Goal: Book appointment/travel/reservation

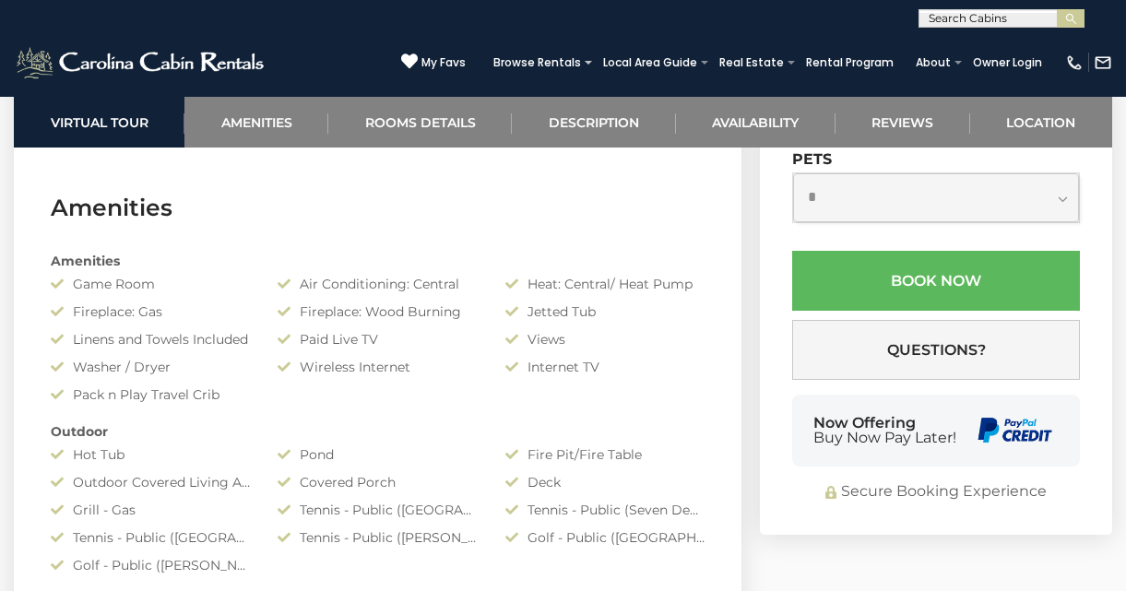
scroll to position [1322, 0]
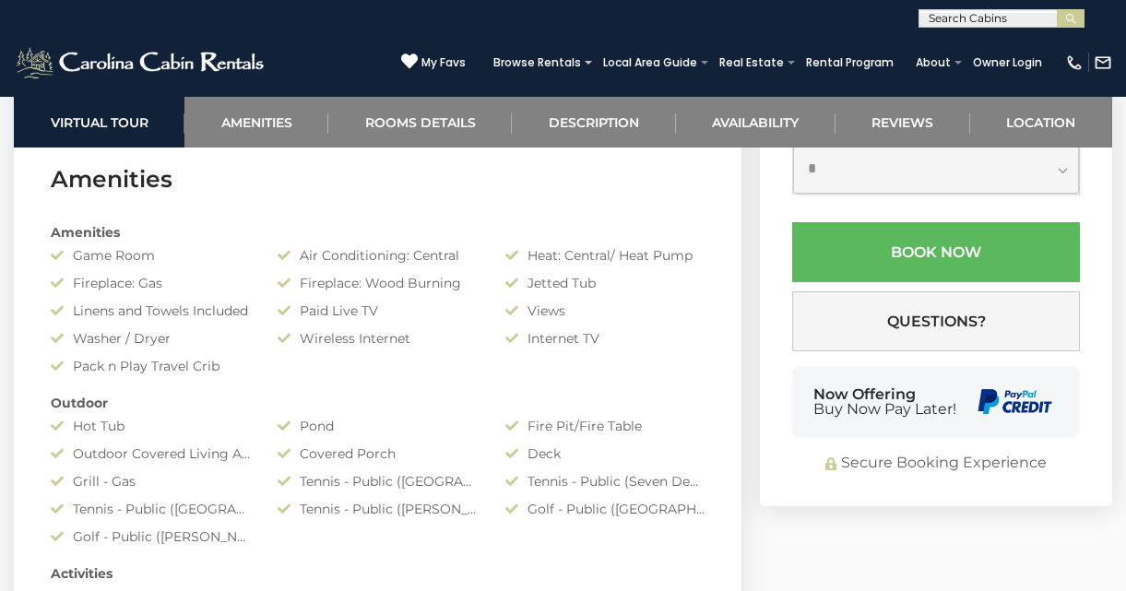
click at [876, 30] on input "**********" at bounding box center [861, 5] width 139 height 51
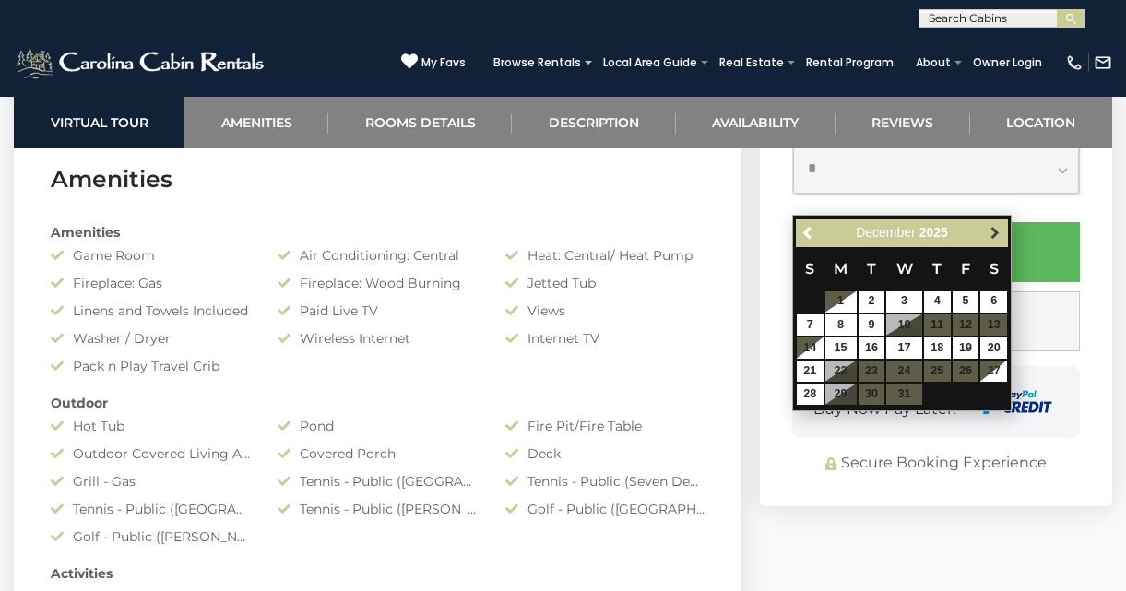
click at [994, 236] on span "Next" at bounding box center [995, 232] width 15 height 15
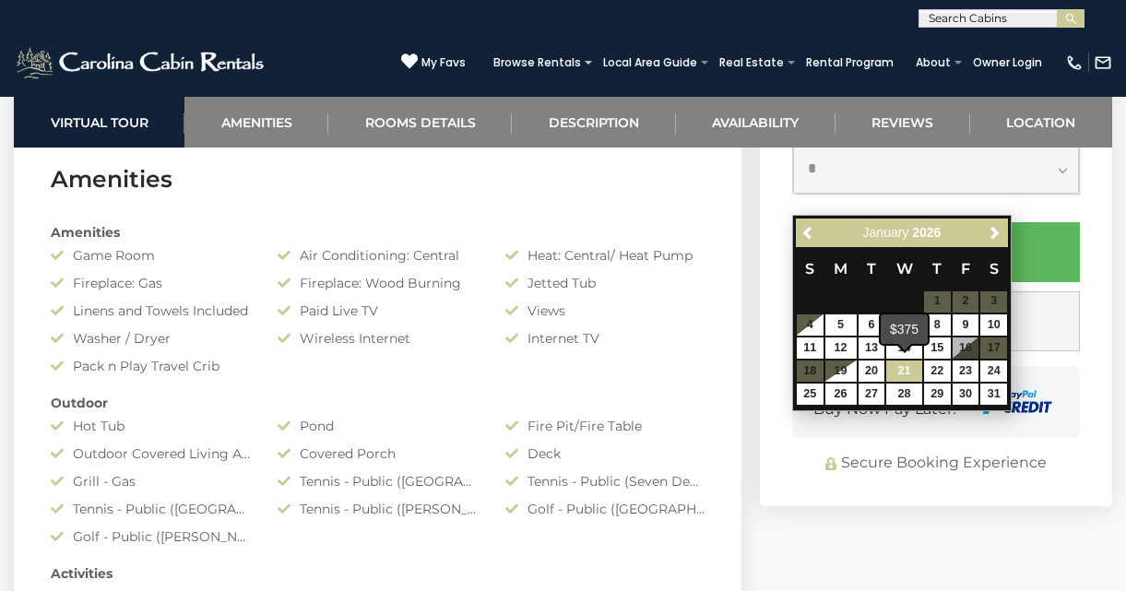
click at [906, 368] on link "21" at bounding box center [903, 371] width 35 height 21
type input "**********"
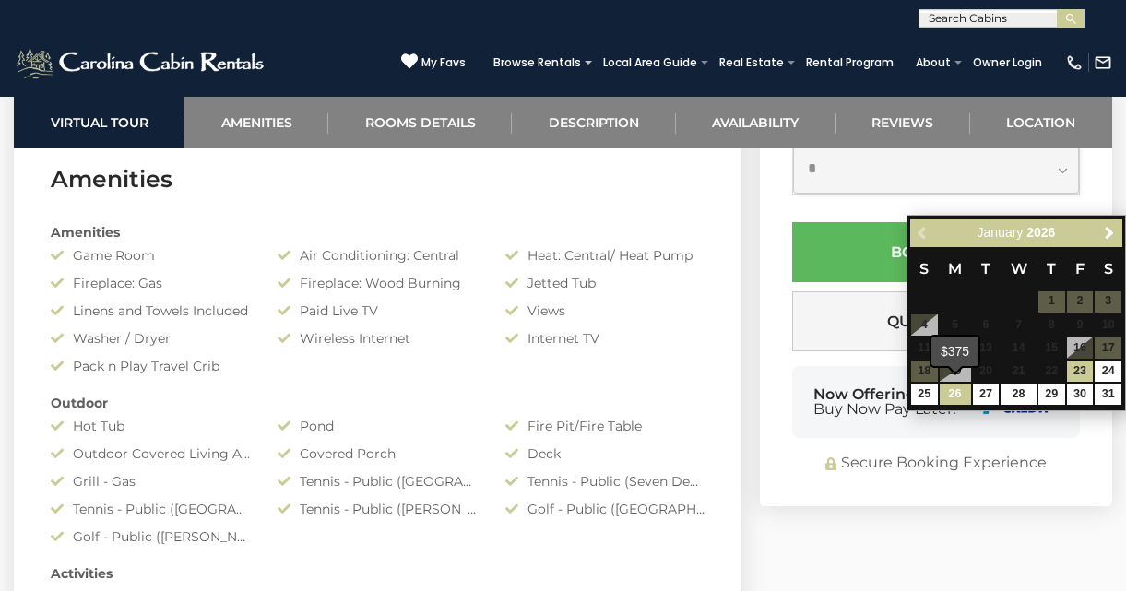
click at [949, 388] on link "26" at bounding box center [955, 394] width 31 height 21
type input "**********"
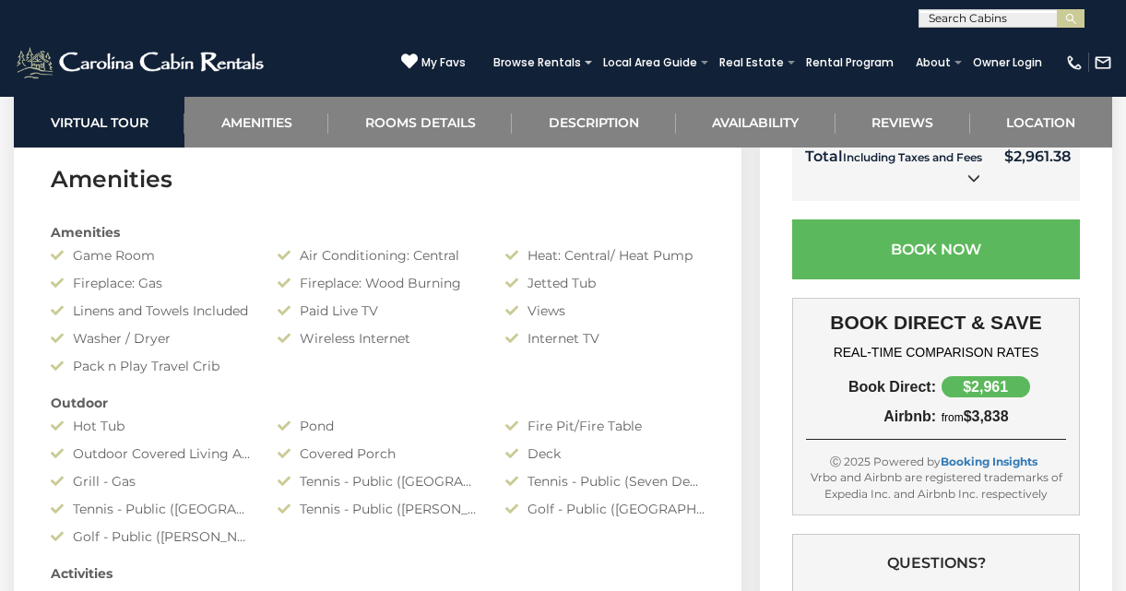
select select "**"
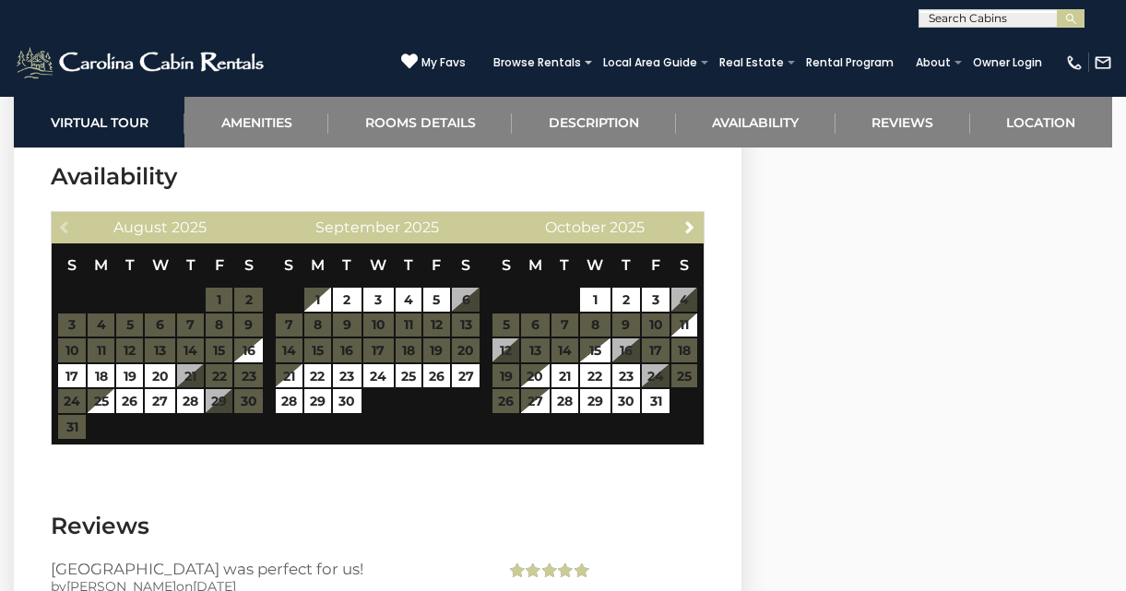
scroll to position [5552, 0]
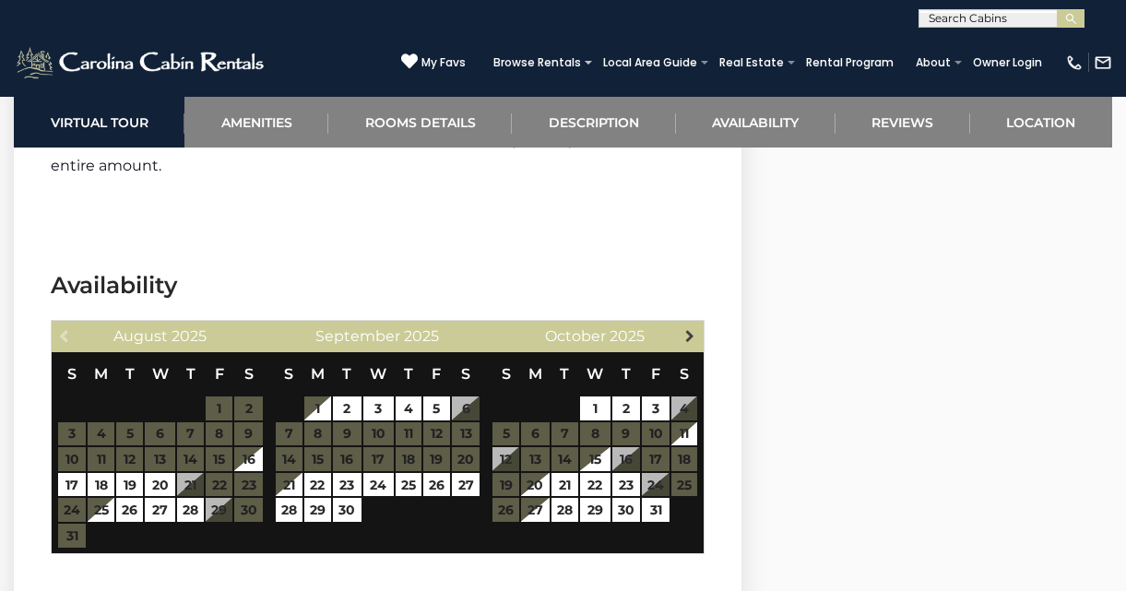
click at [694, 328] on span "Next" at bounding box center [689, 335] width 15 height 15
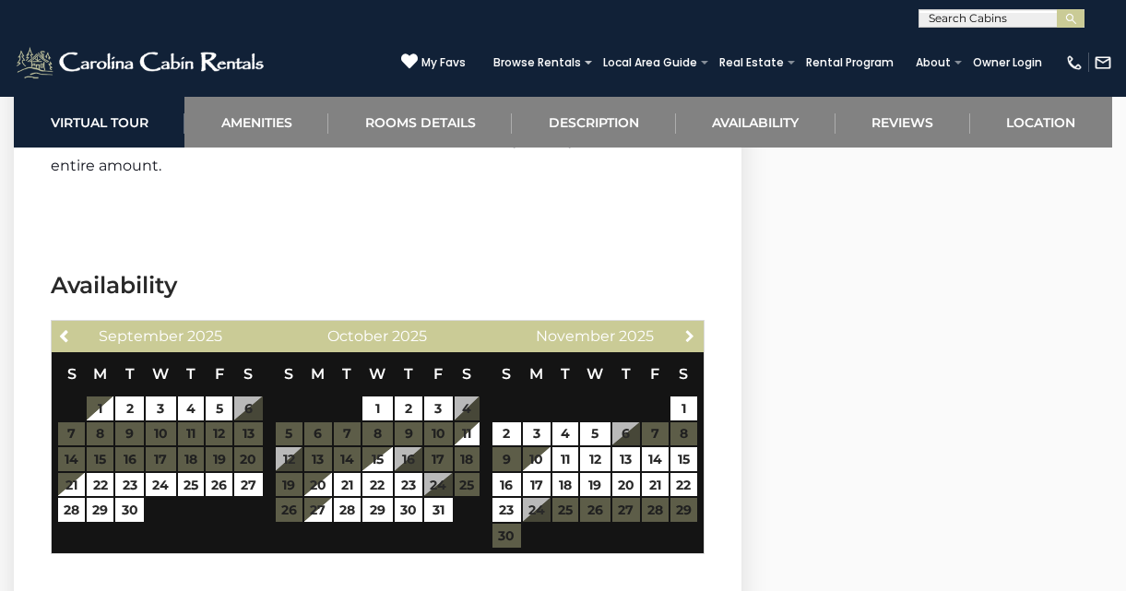
click at [694, 328] on span "Next" at bounding box center [689, 335] width 15 height 15
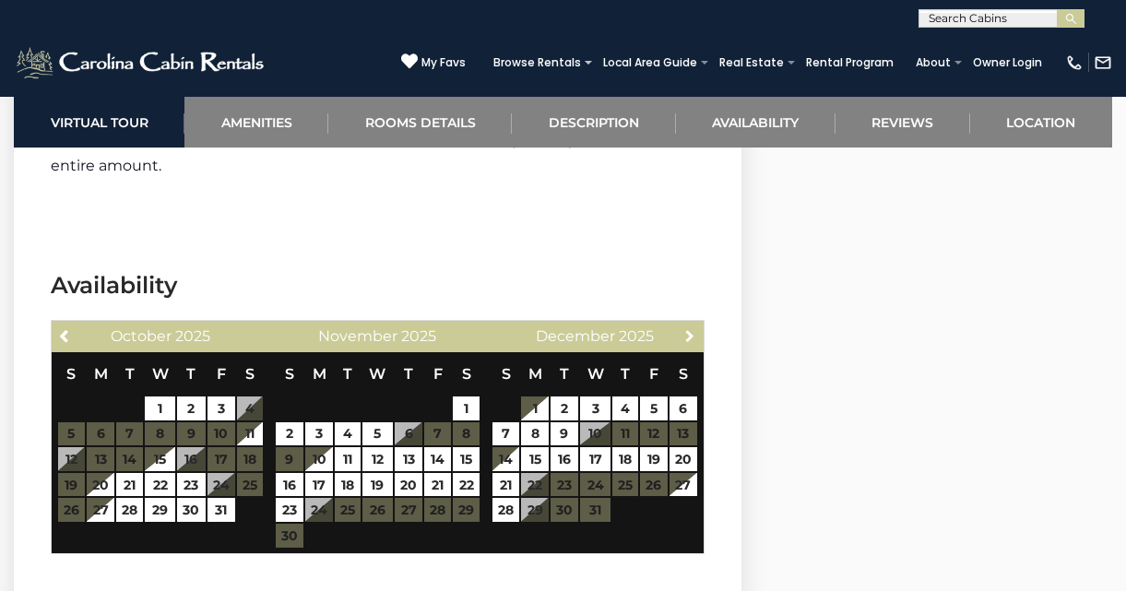
click at [694, 328] on span "Next" at bounding box center [689, 335] width 15 height 15
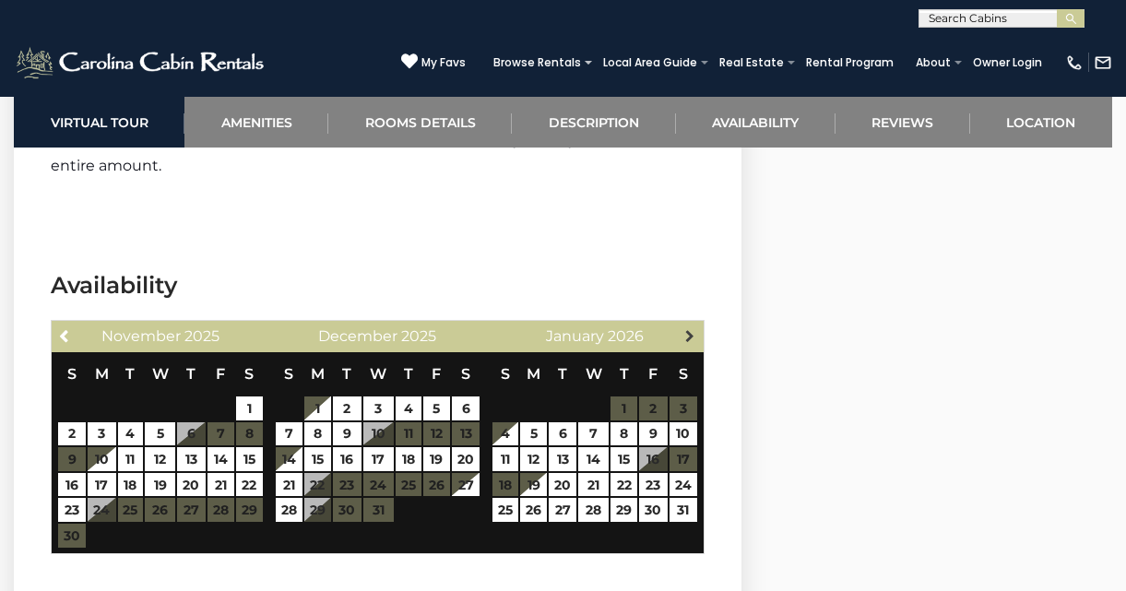
click at [692, 328] on span "Next" at bounding box center [689, 335] width 15 height 15
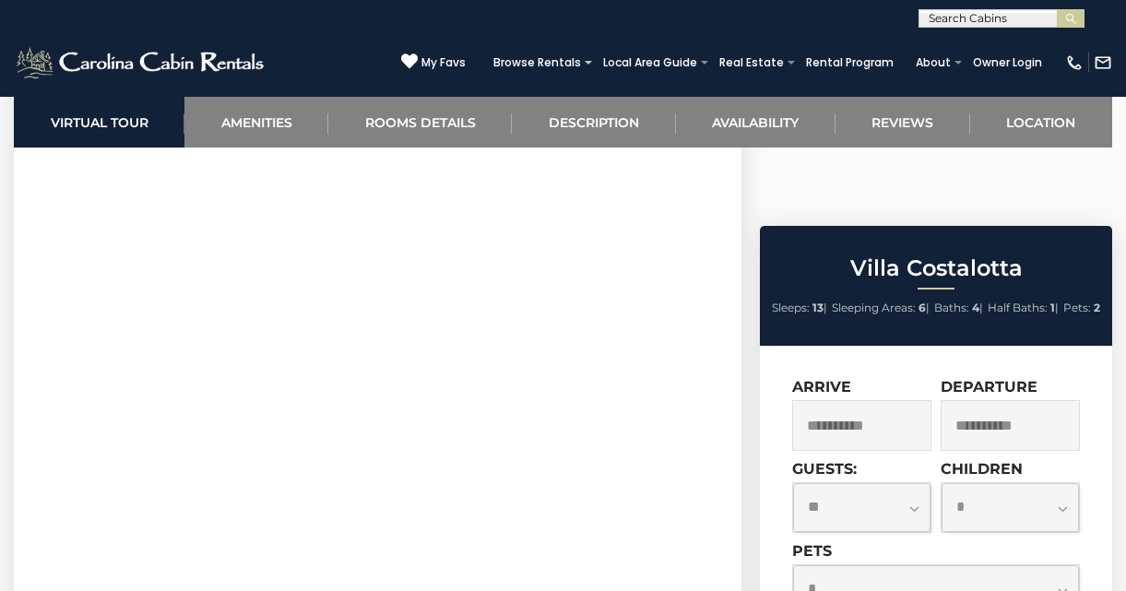
scroll to position [826, 0]
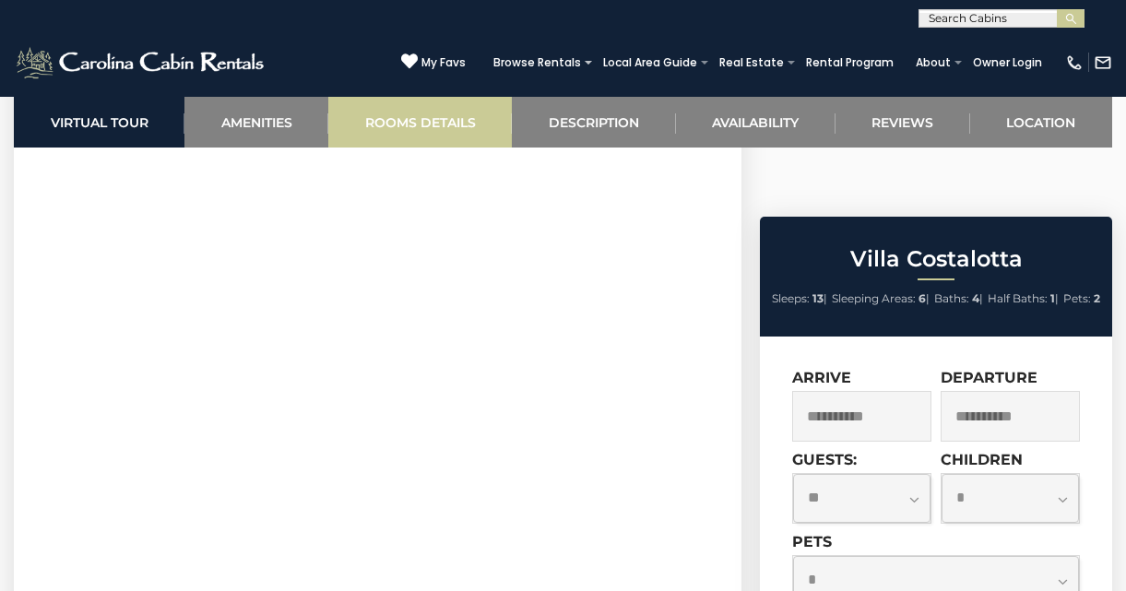
click at [395, 124] on link "Rooms Details" at bounding box center [420, 122] width 184 height 51
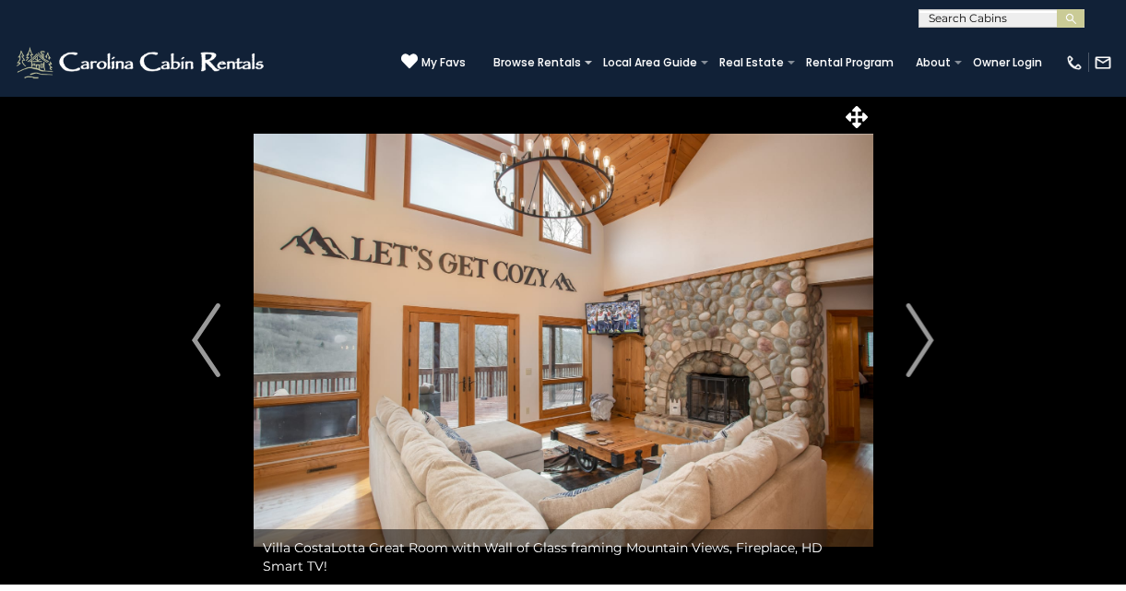
scroll to position [0, 0]
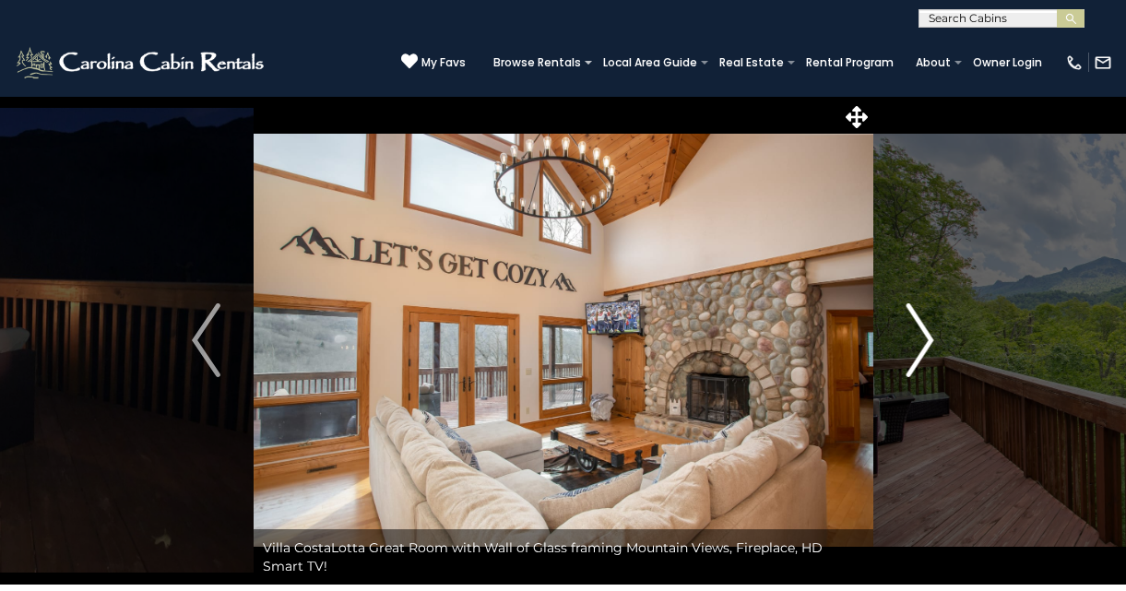
click at [927, 340] on img "Next" at bounding box center [920, 340] width 28 height 74
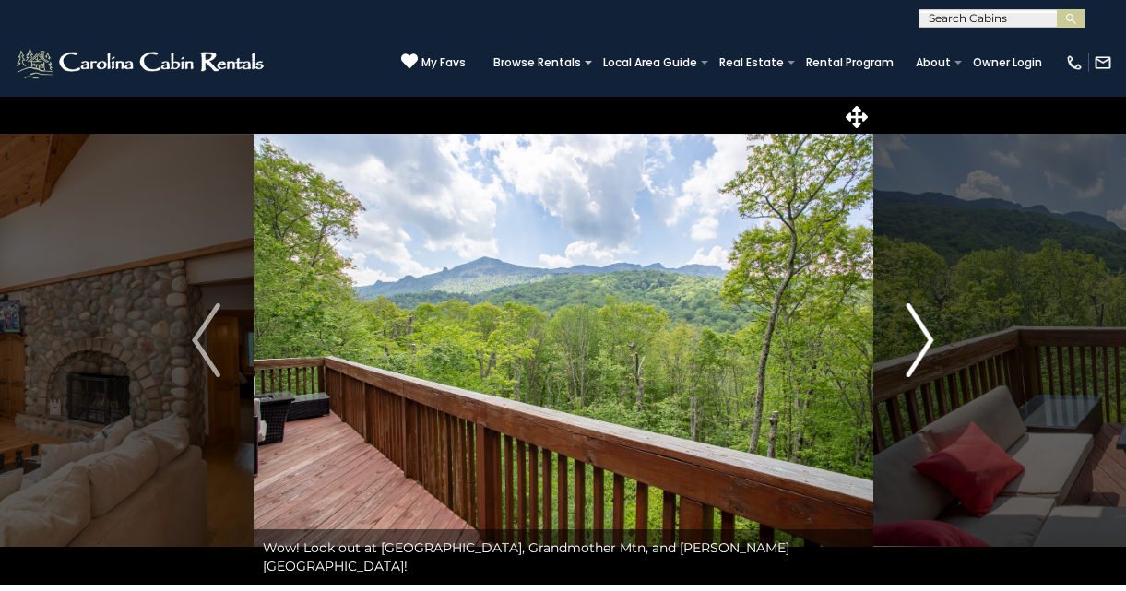
click at [928, 335] on img "Next" at bounding box center [920, 340] width 28 height 74
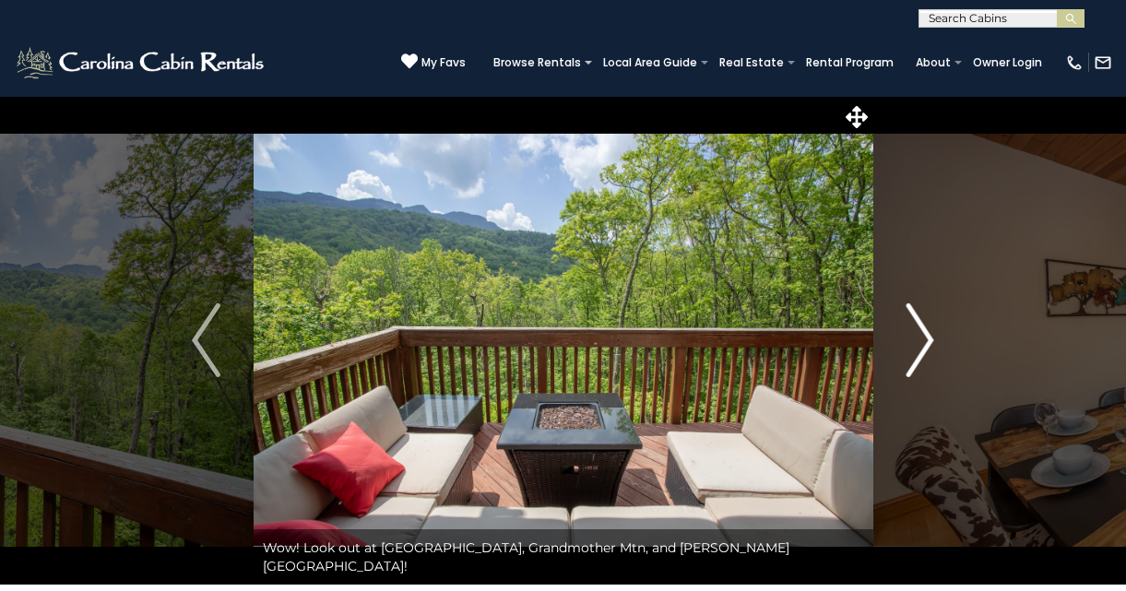
click at [928, 336] on img "Next" at bounding box center [920, 340] width 28 height 74
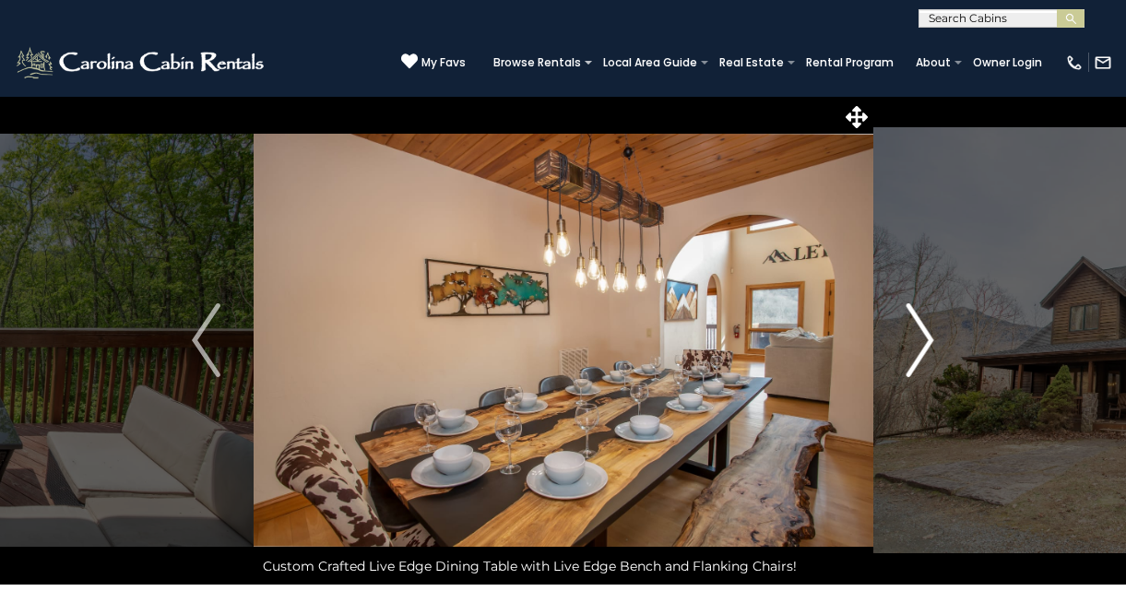
click at [927, 337] on img "Next" at bounding box center [920, 340] width 28 height 74
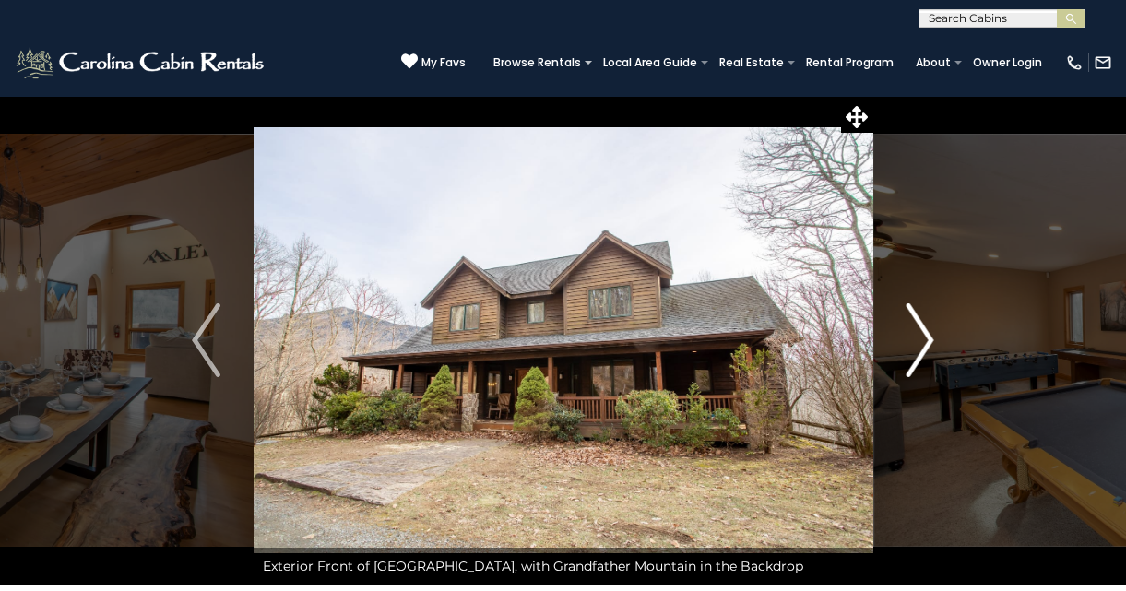
click at [927, 337] on img "Next" at bounding box center [920, 340] width 28 height 74
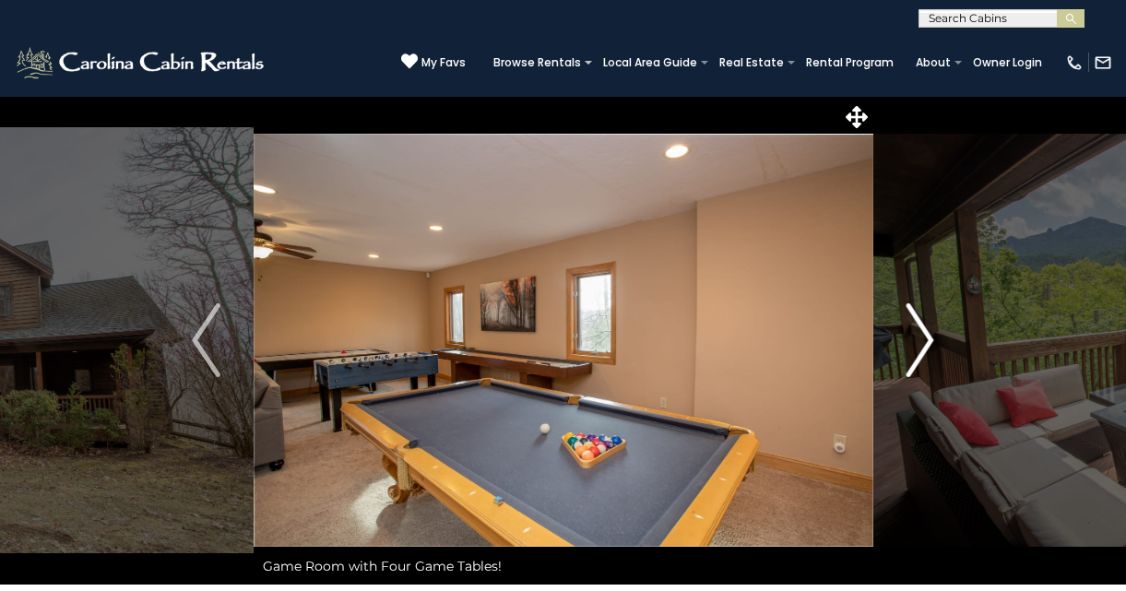
click at [927, 337] on img "Next" at bounding box center [920, 340] width 28 height 74
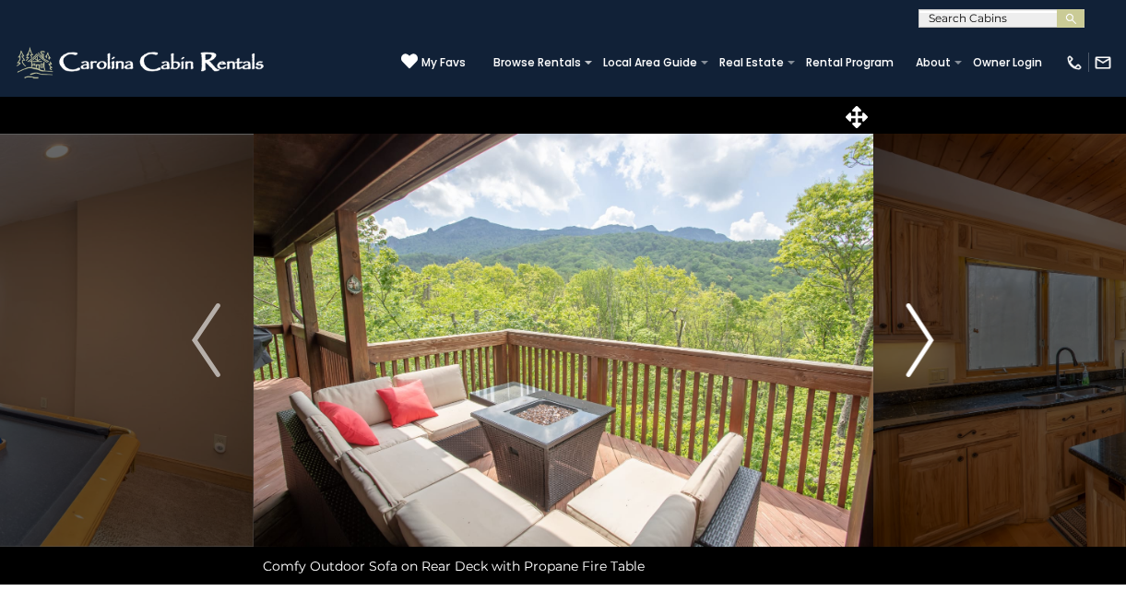
click at [927, 337] on img "Next" at bounding box center [920, 340] width 28 height 74
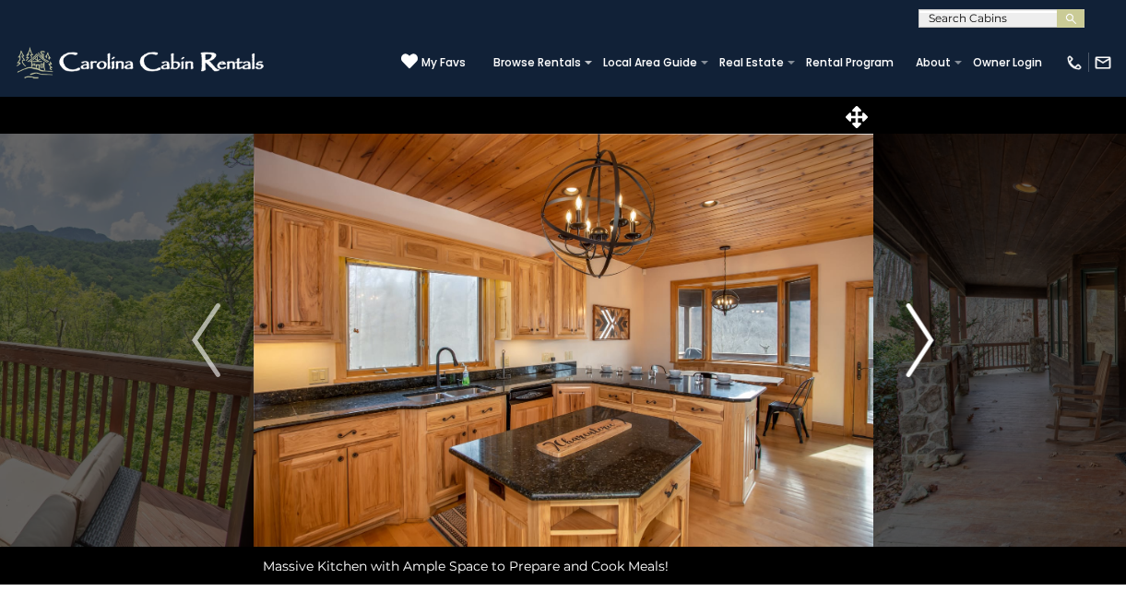
click at [927, 337] on img "Next" at bounding box center [920, 340] width 28 height 74
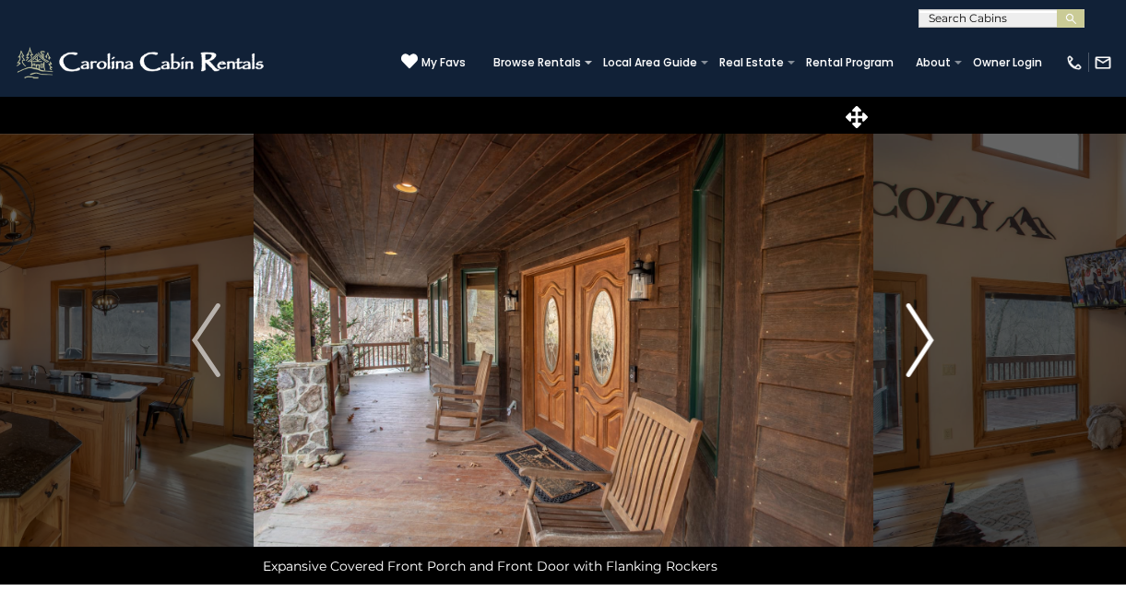
click at [927, 337] on img "Next" at bounding box center [920, 340] width 28 height 74
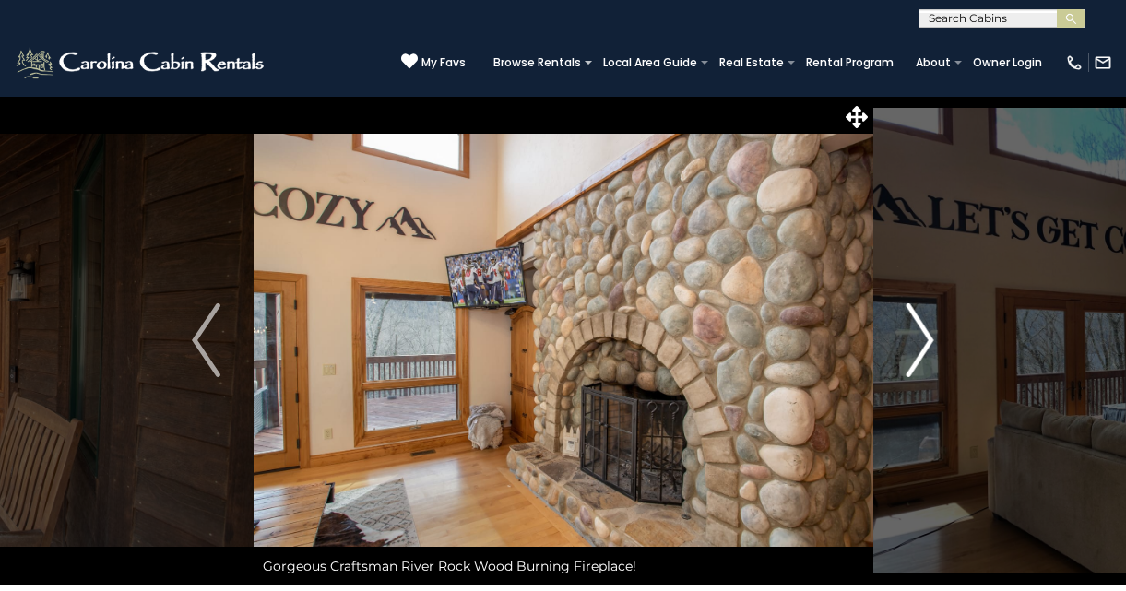
click at [927, 337] on img "Next" at bounding box center [920, 340] width 28 height 74
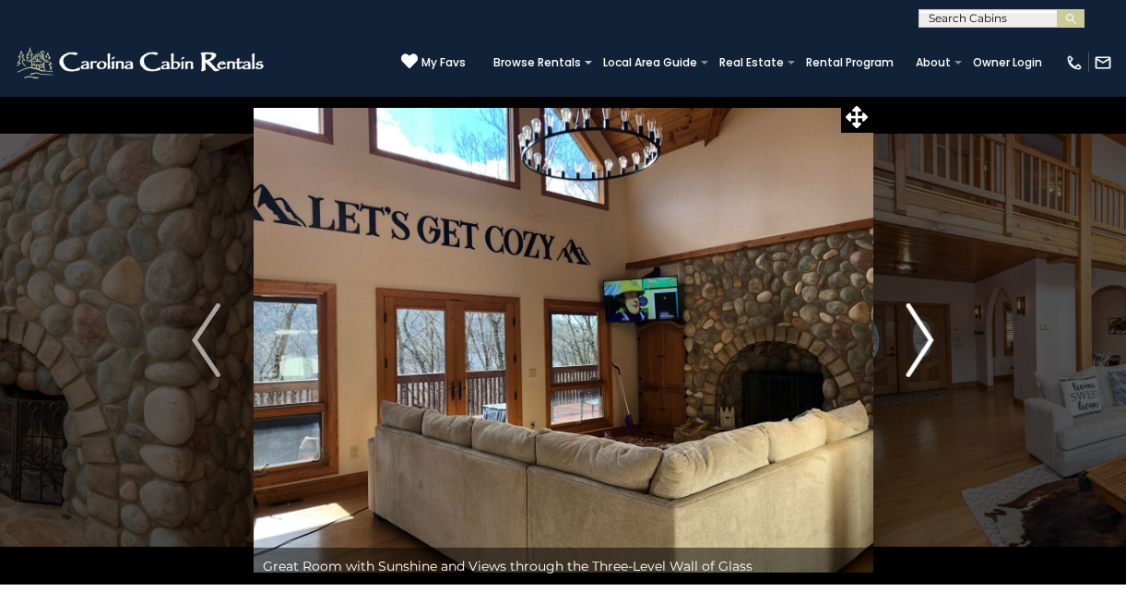
click at [927, 337] on img "Next" at bounding box center [920, 340] width 28 height 74
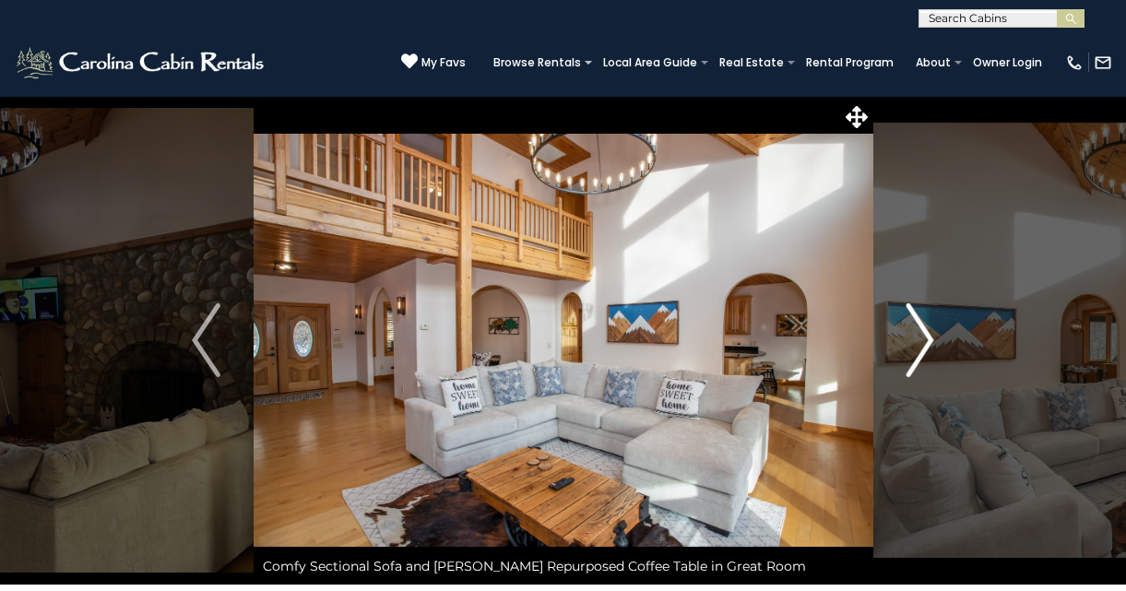
click at [927, 337] on img "Next" at bounding box center [920, 340] width 28 height 74
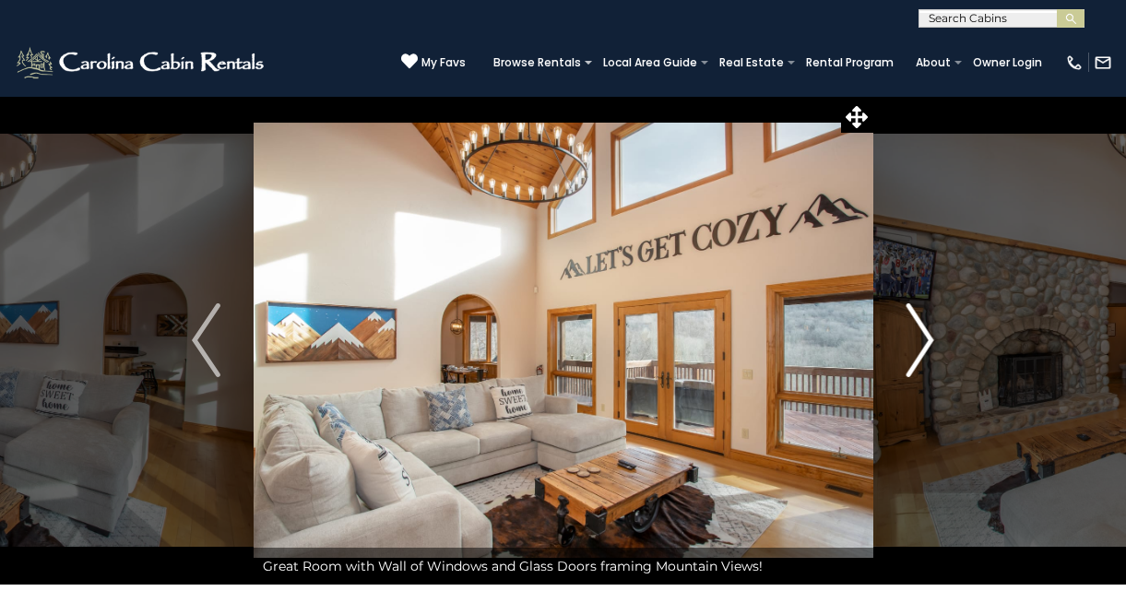
click at [927, 337] on img "Next" at bounding box center [920, 340] width 28 height 74
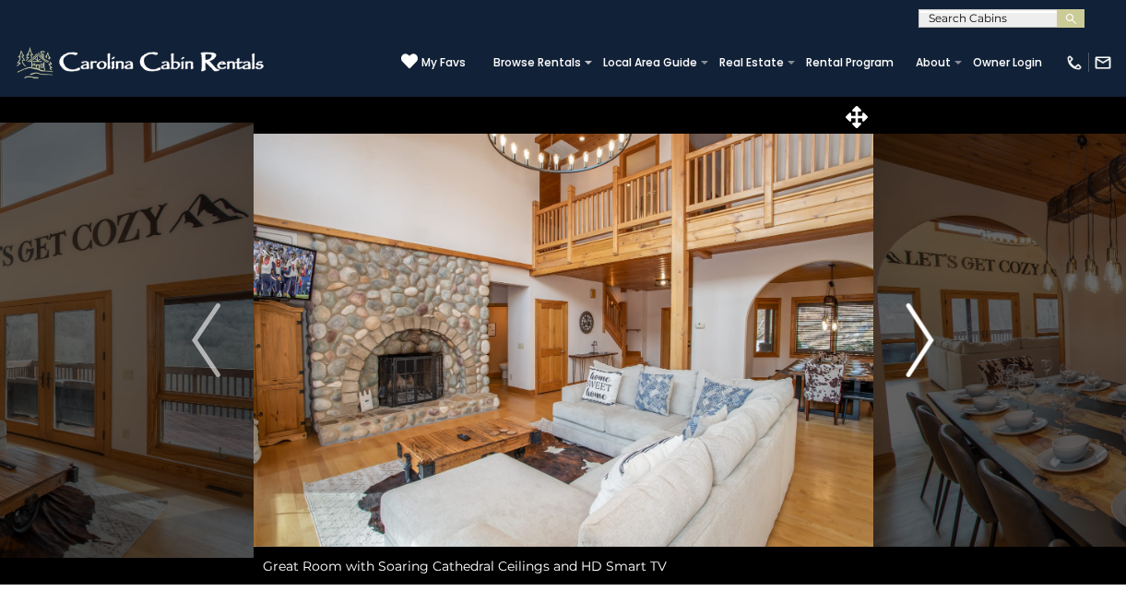
click at [927, 337] on img "Next" at bounding box center [920, 340] width 28 height 74
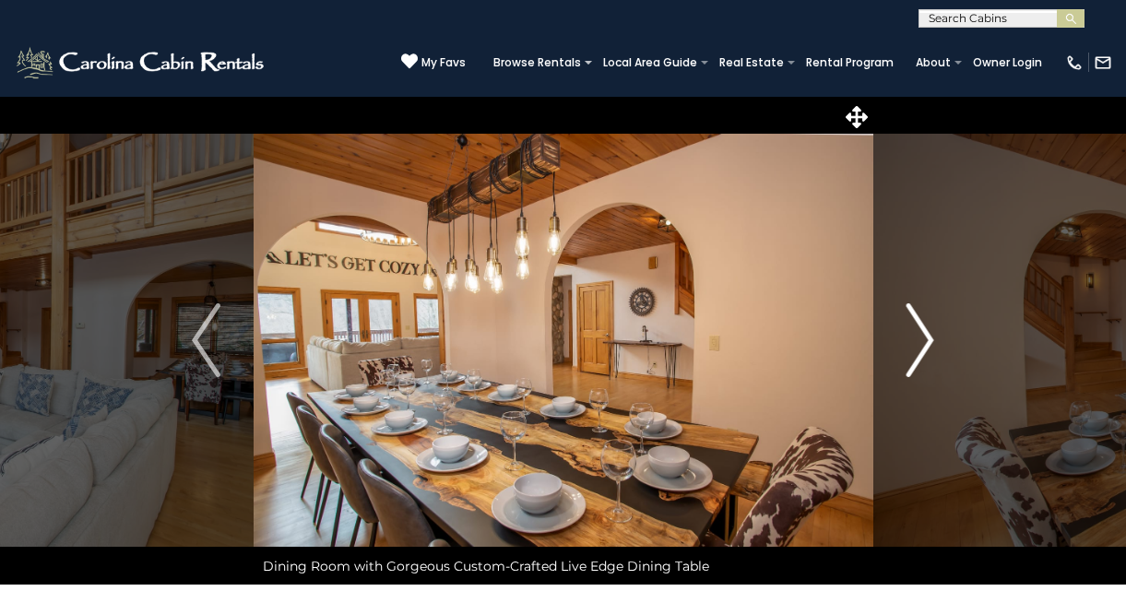
click at [927, 337] on img "Next" at bounding box center [920, 340] width 28 height 74
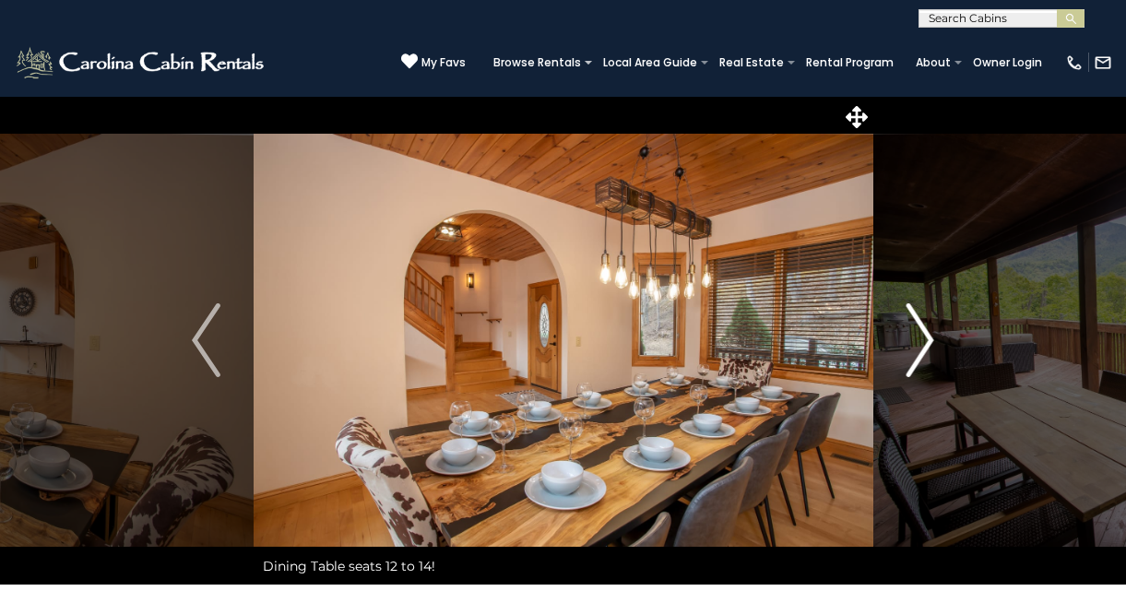
click at [927, 337] on img "Next" at bounding box center [920, 340] width 28 height 74
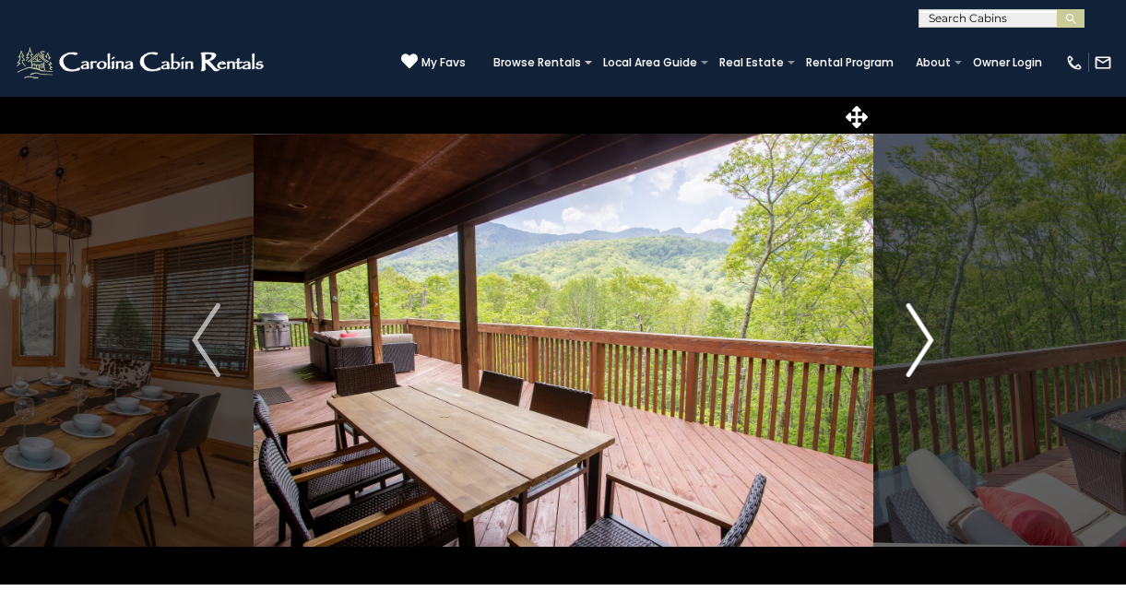
click at [927, 337] on img "Next" at bounding box center [920, 340] width 28 height 74
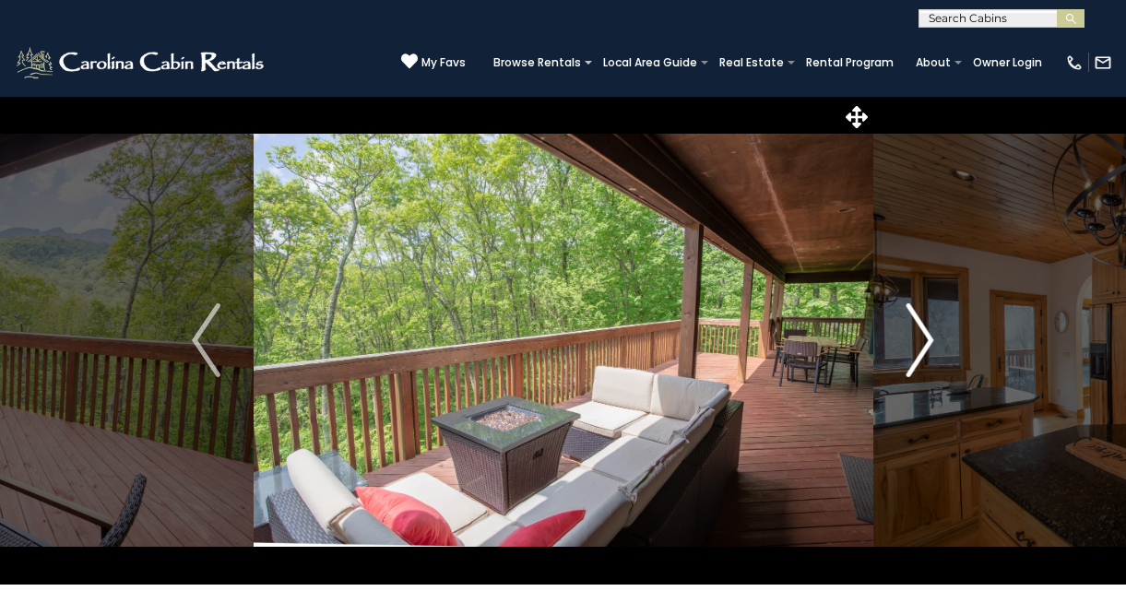
click at [927, 337] on img "Next" at bounding box center [920, 340] width 28 height 74
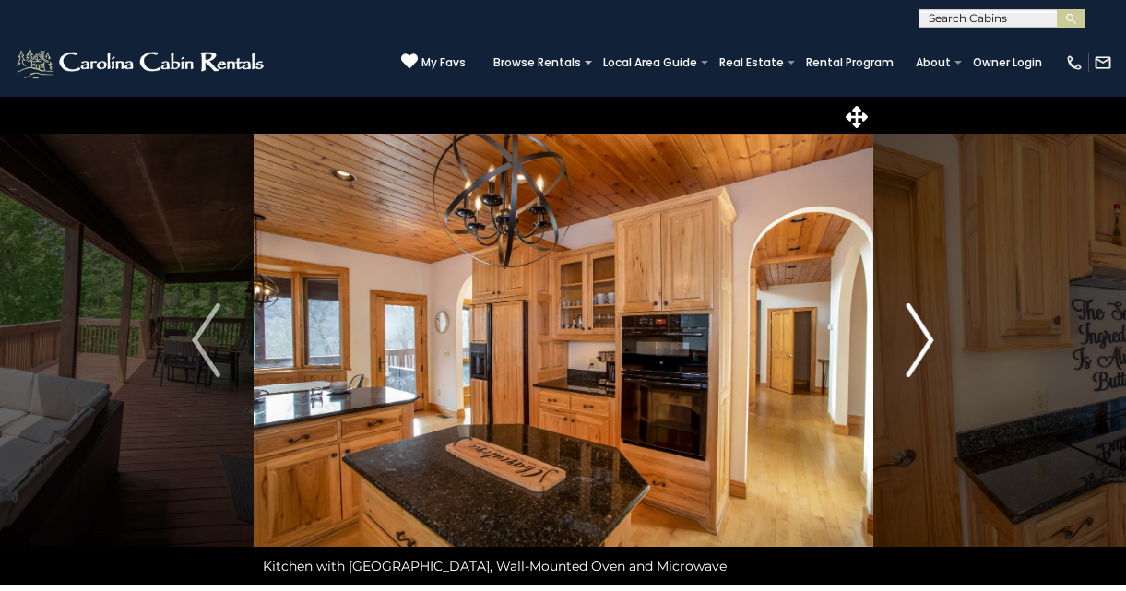
click at [927, 337] on img "Next" at bounding box center [920, 340] width 28 height 74
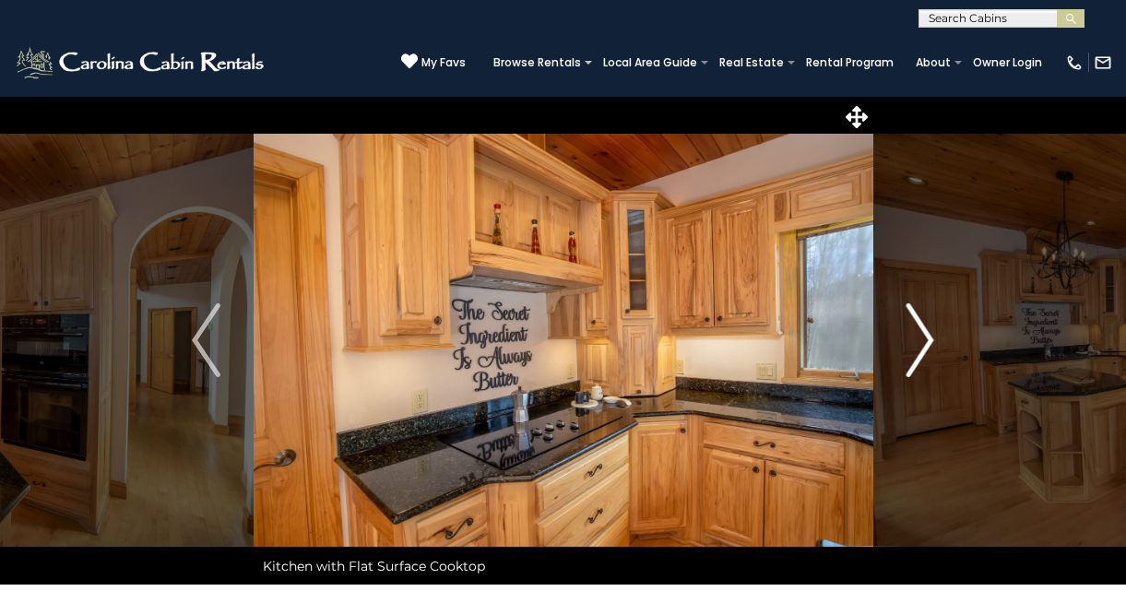
click at [927, 337] on img "Next" at bounding box center [920, 340] width 28 height 74
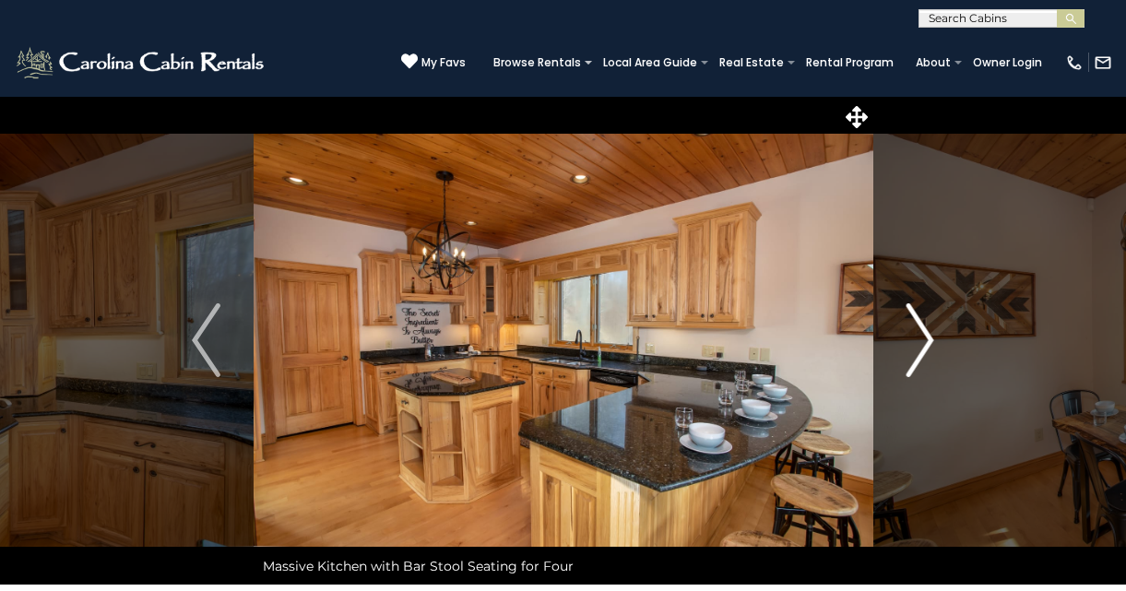
click at [927, 337] on img "Next" at bounding box center [920, 340] width 28 height 74
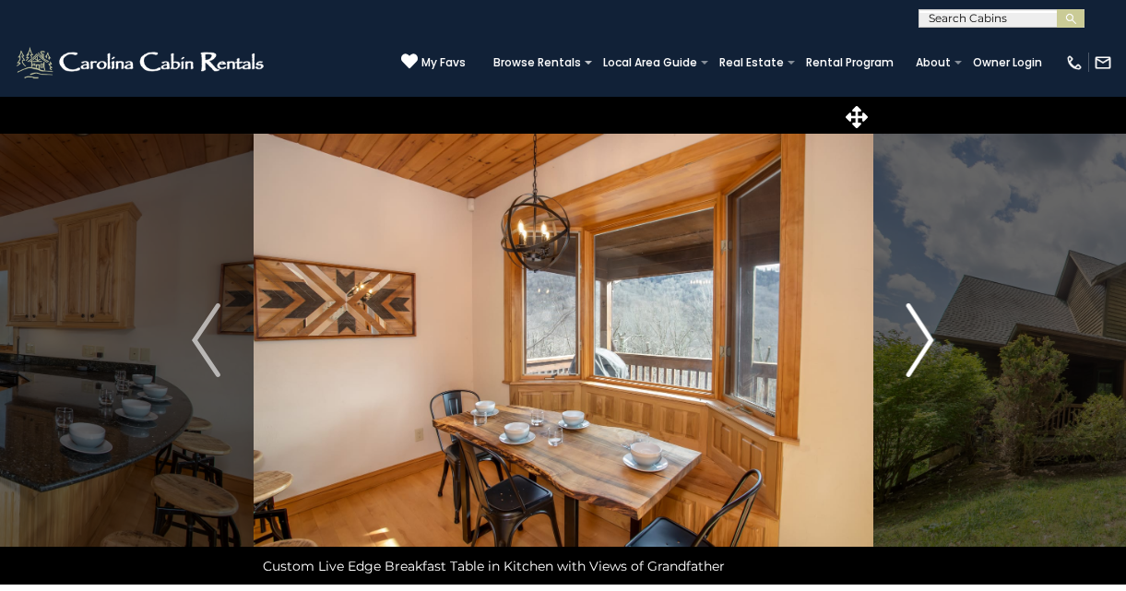
click at [927, 337] on img "Next" at bounding box center [920, 340] width 28 height 74
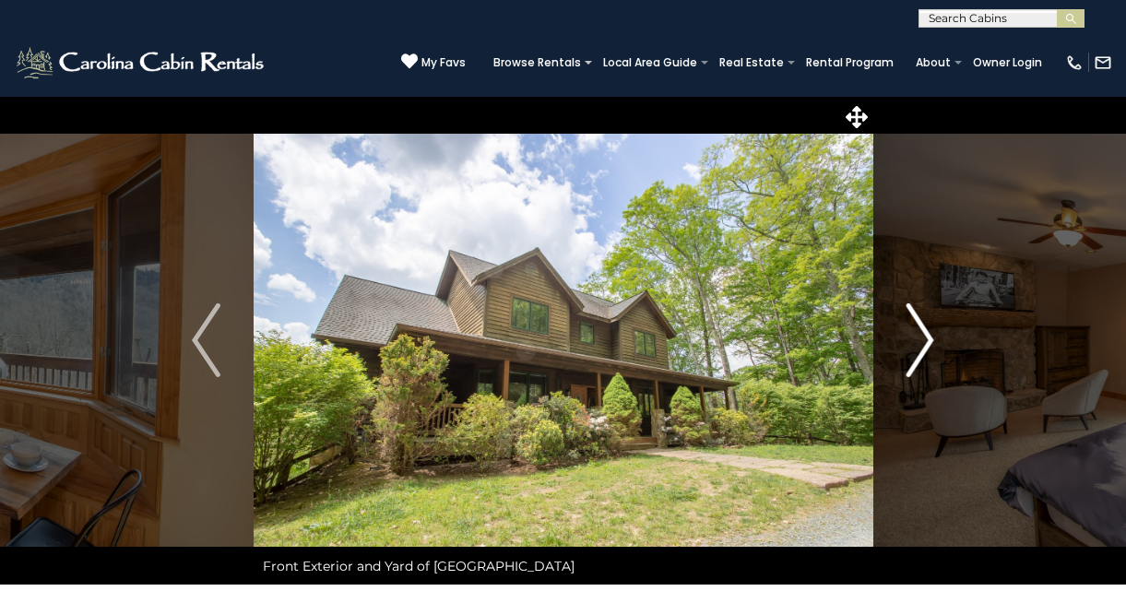
click at [927, 337] on img "Next" at bounding box center [920, 340] width 28 height 74
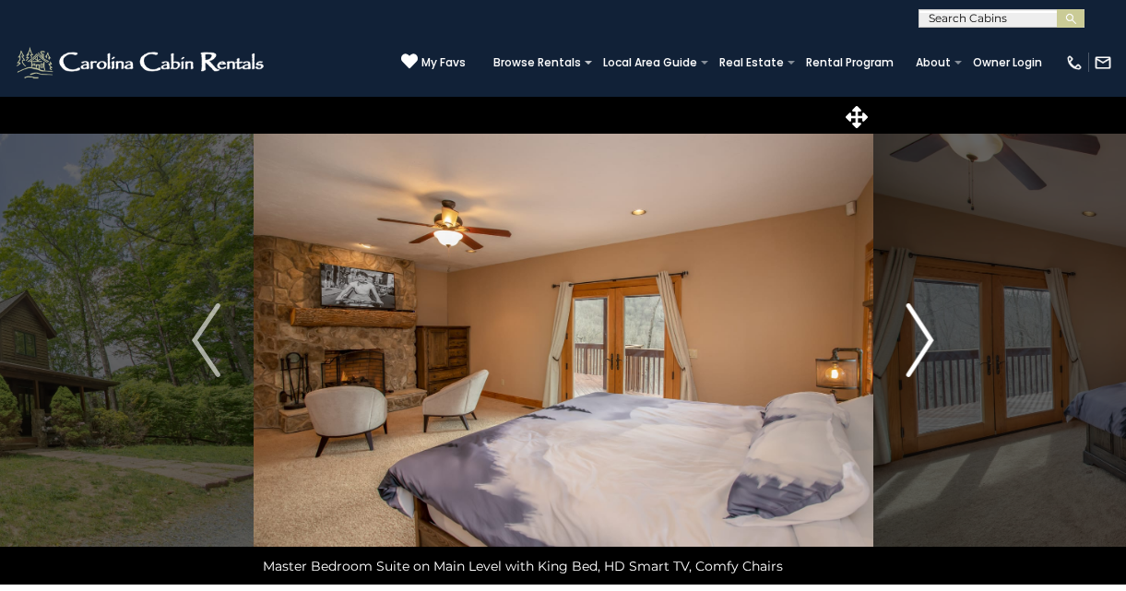
click at [927, 337] on img "Next" at bounding box center [920, 340] width 28 height 74
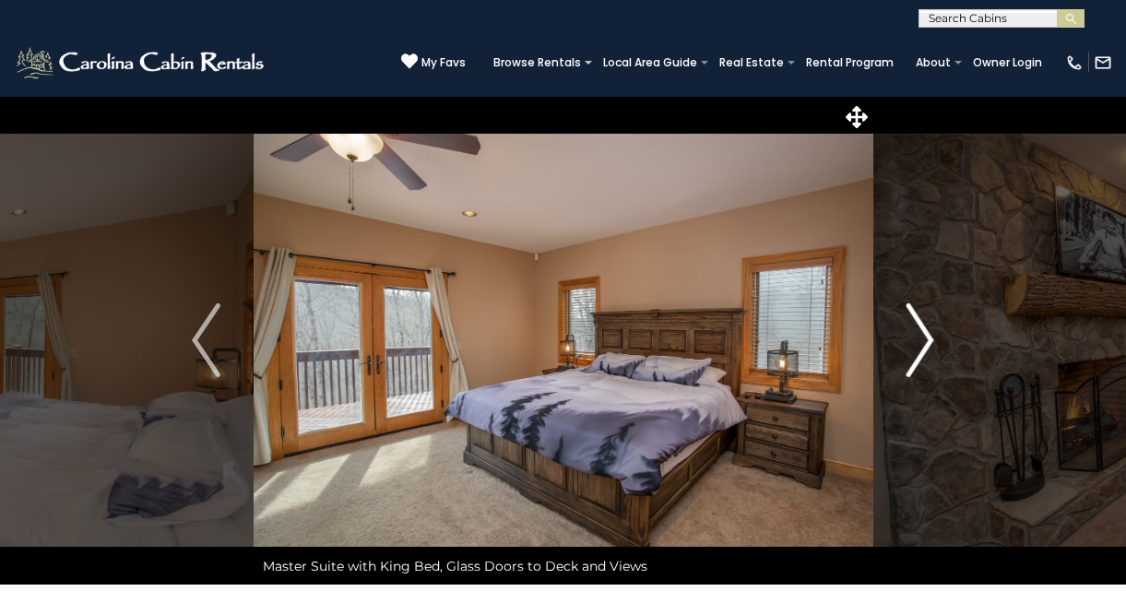
click at [927, 337] on img "Next" at bounding box center [920, 340] width 28 height 74
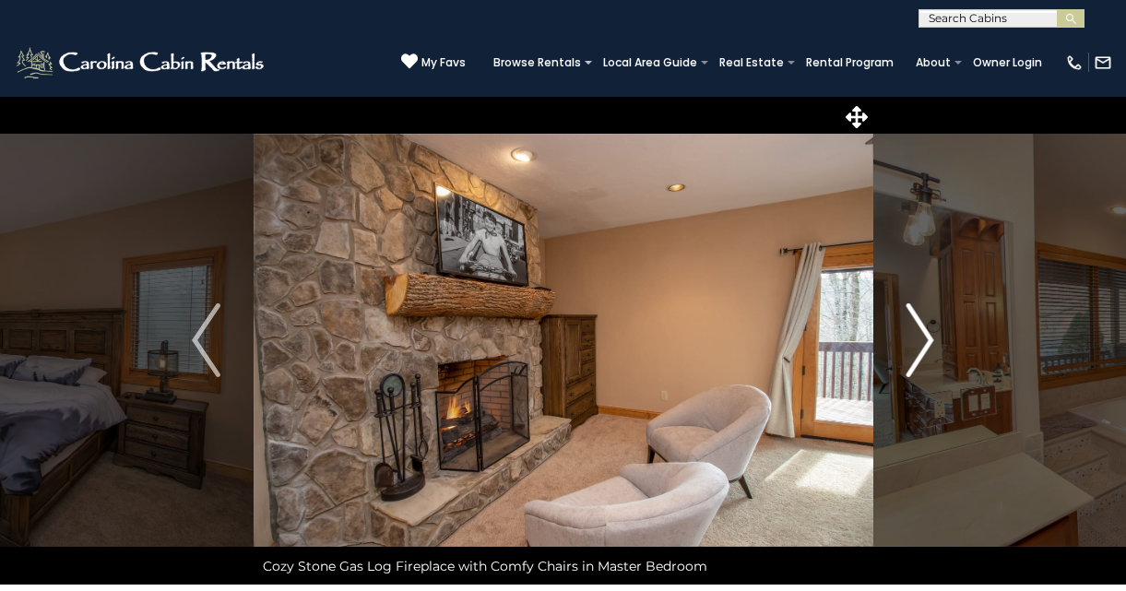
click at [927, 337] on img "Next" at bounding box center [920, 340] width 28 height 74
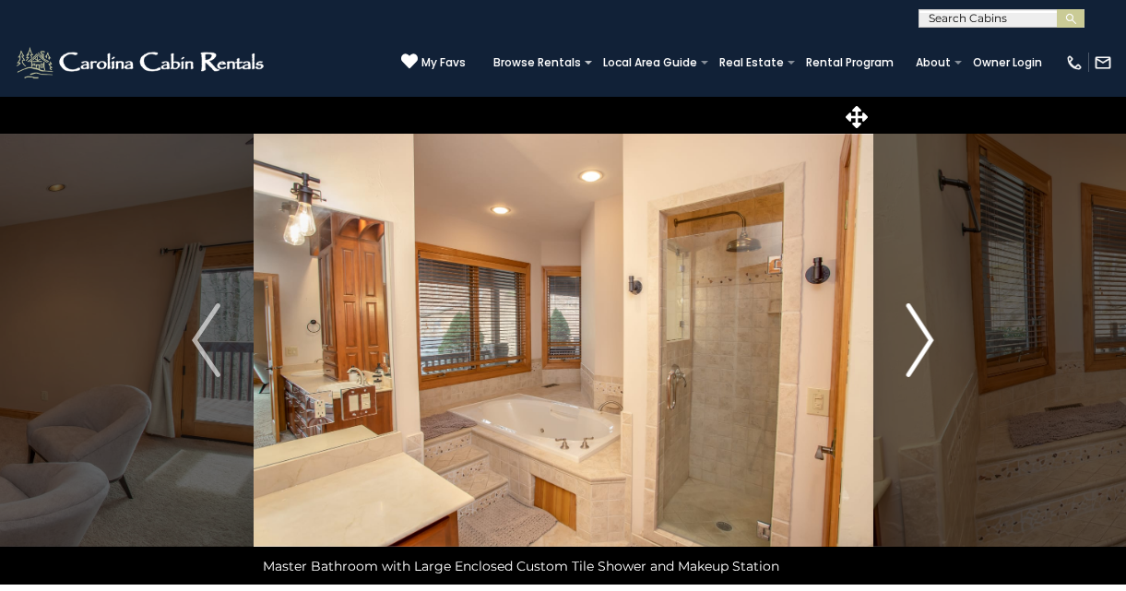
click at [927, 337] on img "Next" at bounding box center [920, 340] width 28 height 74
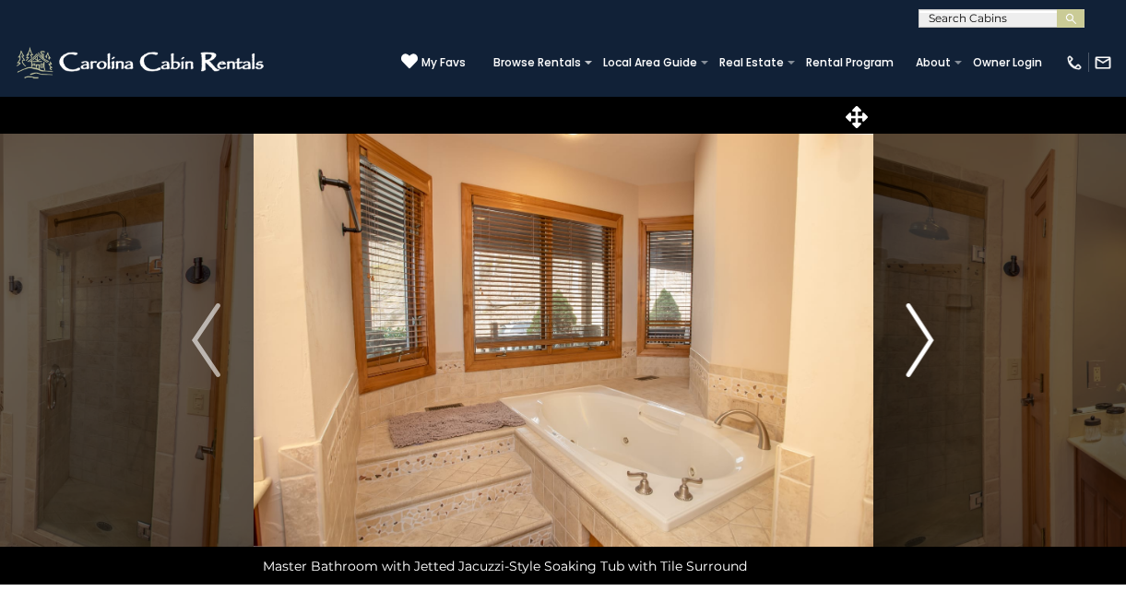
click at [927, 337] on img "Next" at bounding box center [920, 340] width 28 height 74
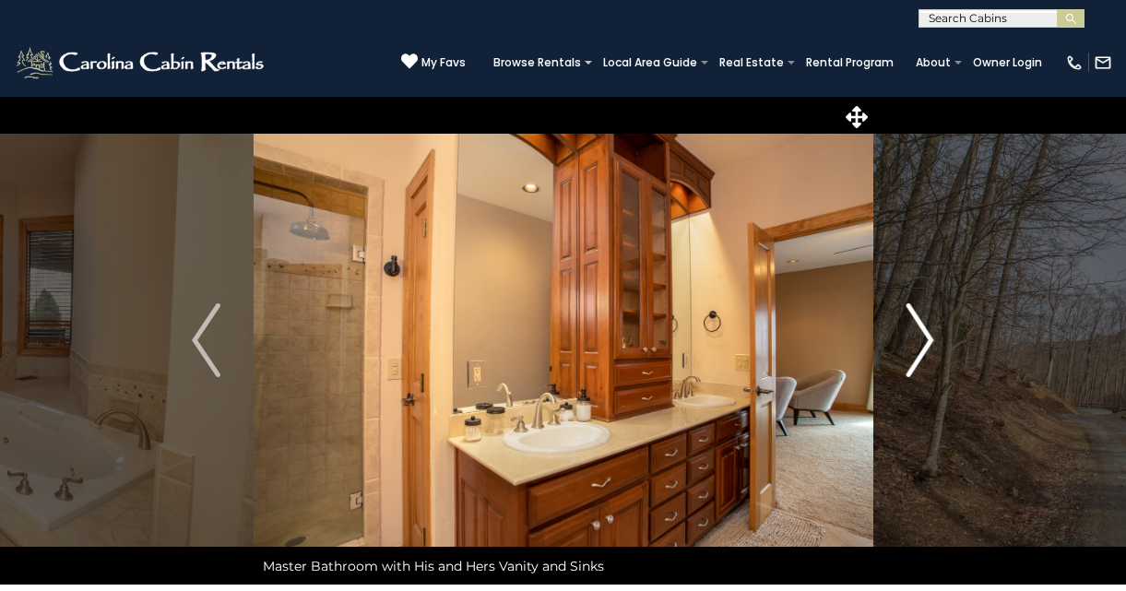
click at [927, 337] on img "Next" at bounding box center [920, 340] width 28 height 74
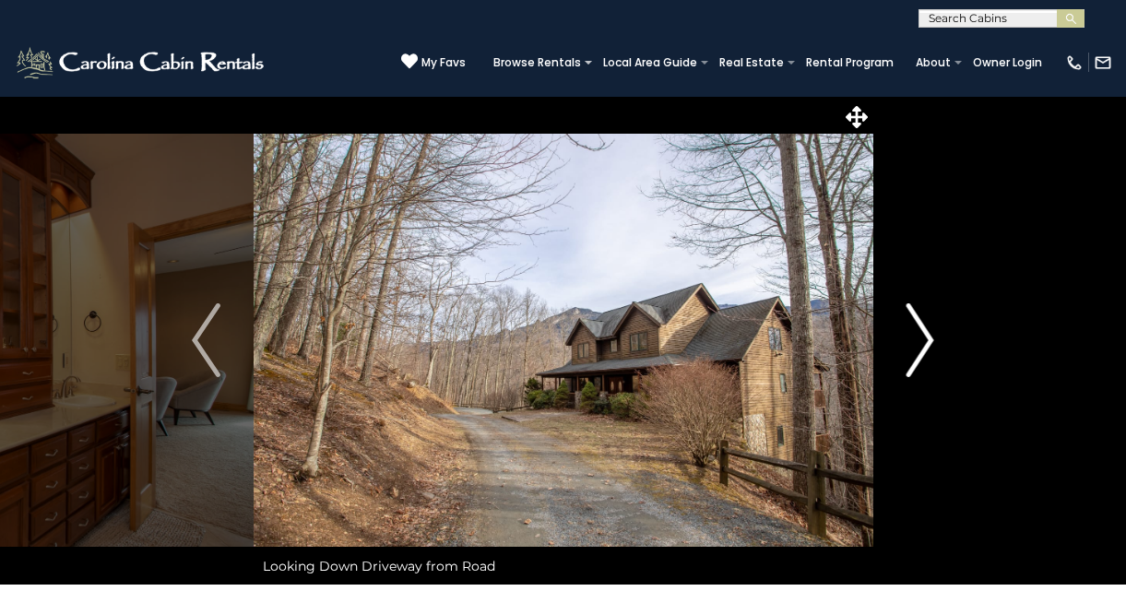
click at [927, 337] on img "Next" at bounding box center [920, 340] width 28 height 74
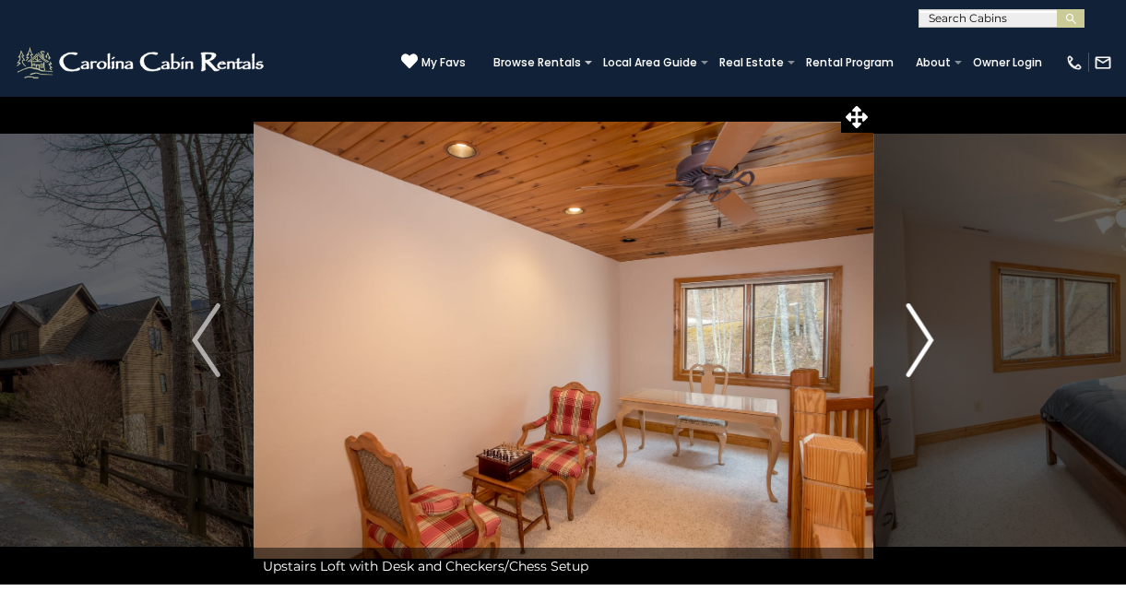
click at [927, 337] on img "Next" at bounding box center [920, 340] width 28 height 74
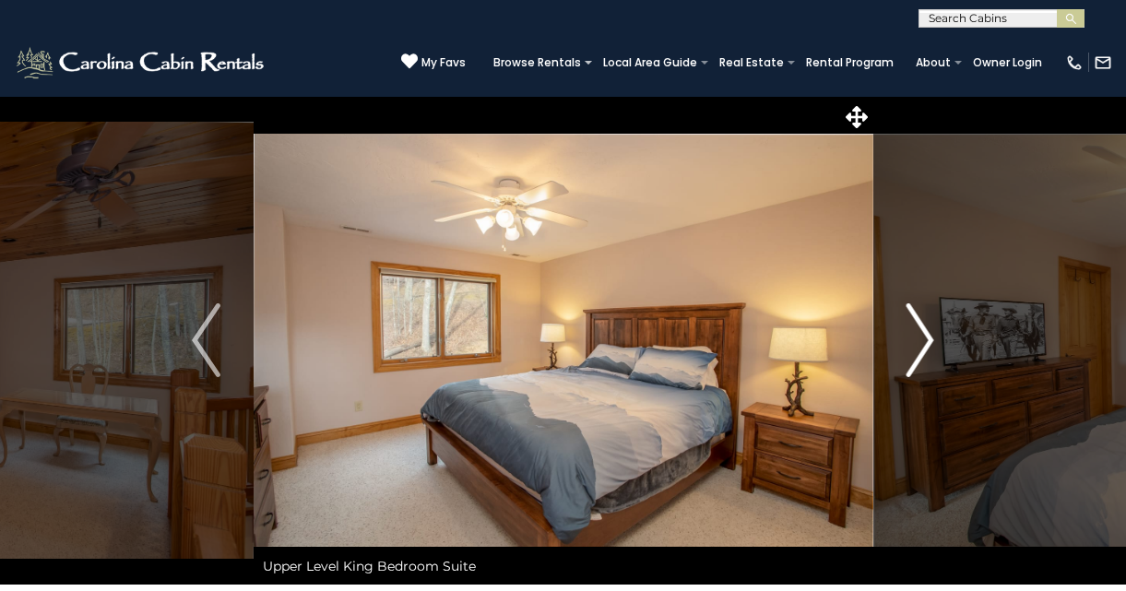
click at [927, 337] on img "Next" at bounding box center [920, 340] width 28 height 74
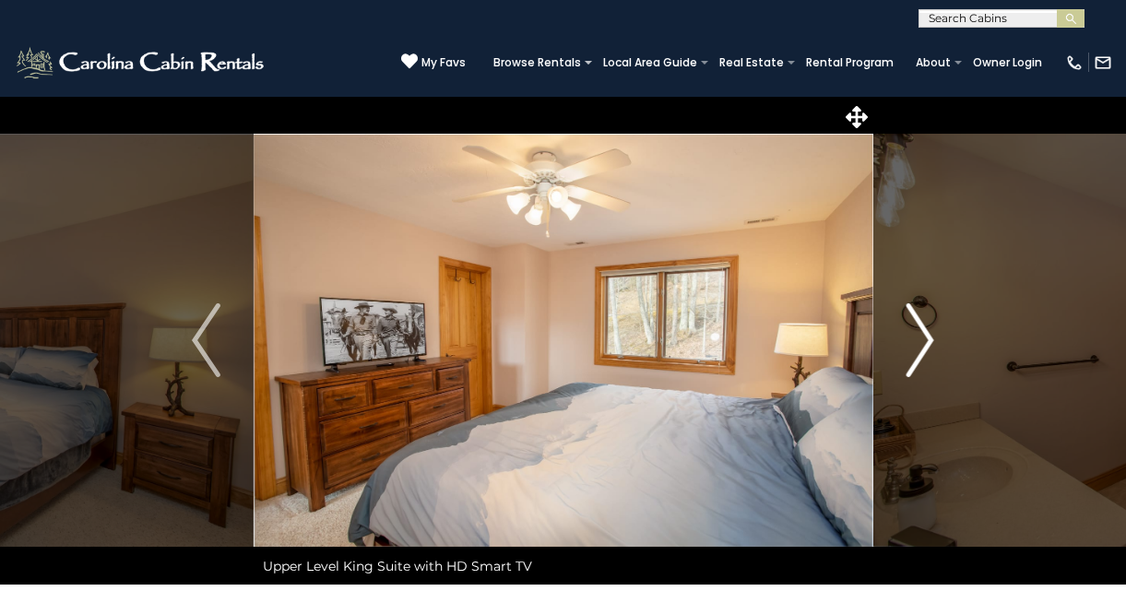
click at [927, 337] on img "Next" at bounding box center [920, 340] width 28 height 74
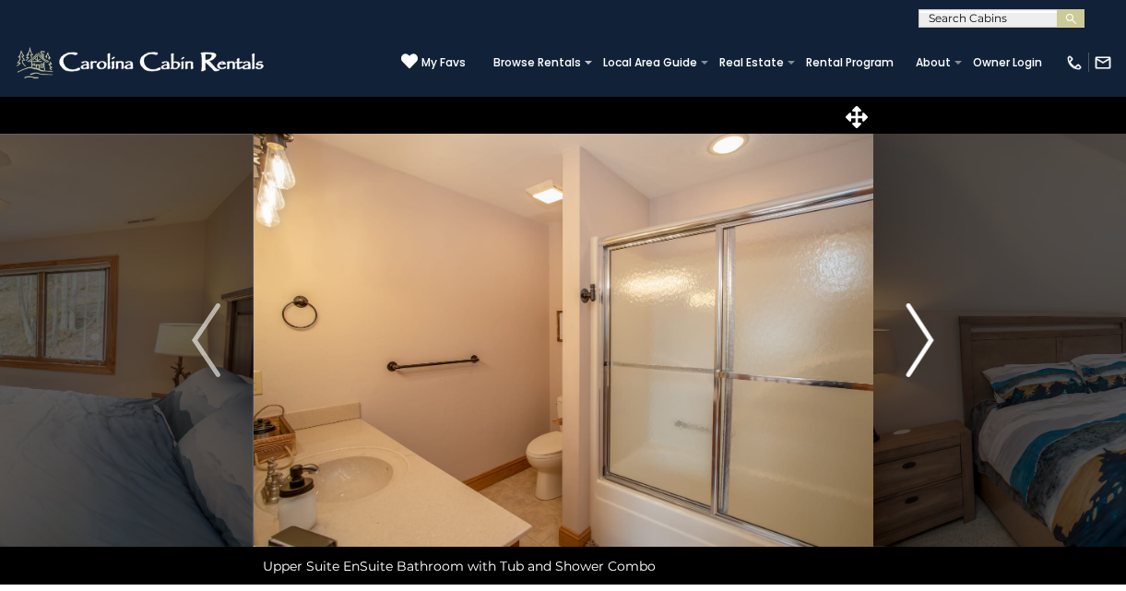
click at [927, 337] on img "Next" at bounding box center [920, 340] width 28 height 74
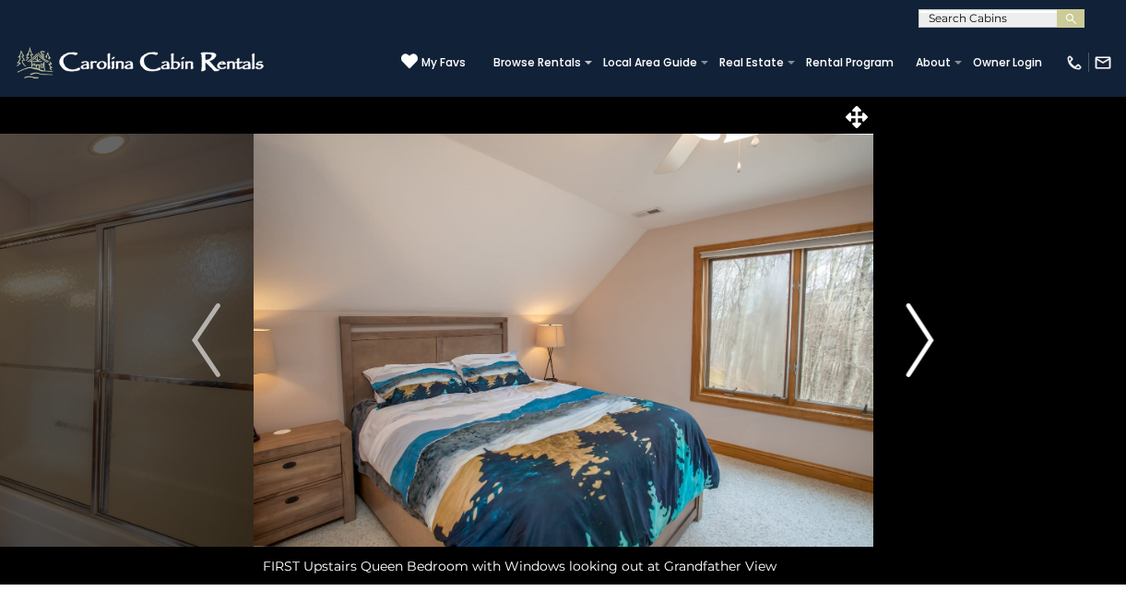
click at [927, 337] on img "Next" at bounding box center [920, 340] width 28 height 74
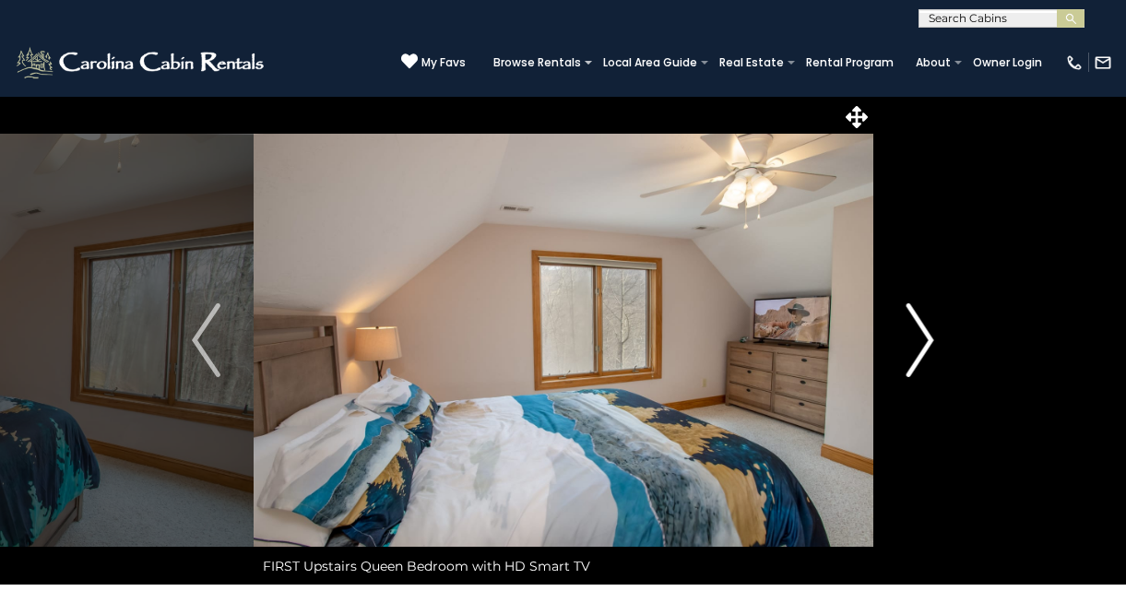
click at [927, 337] on img "Next" at bounding box center [920, 340] width 28 height 74
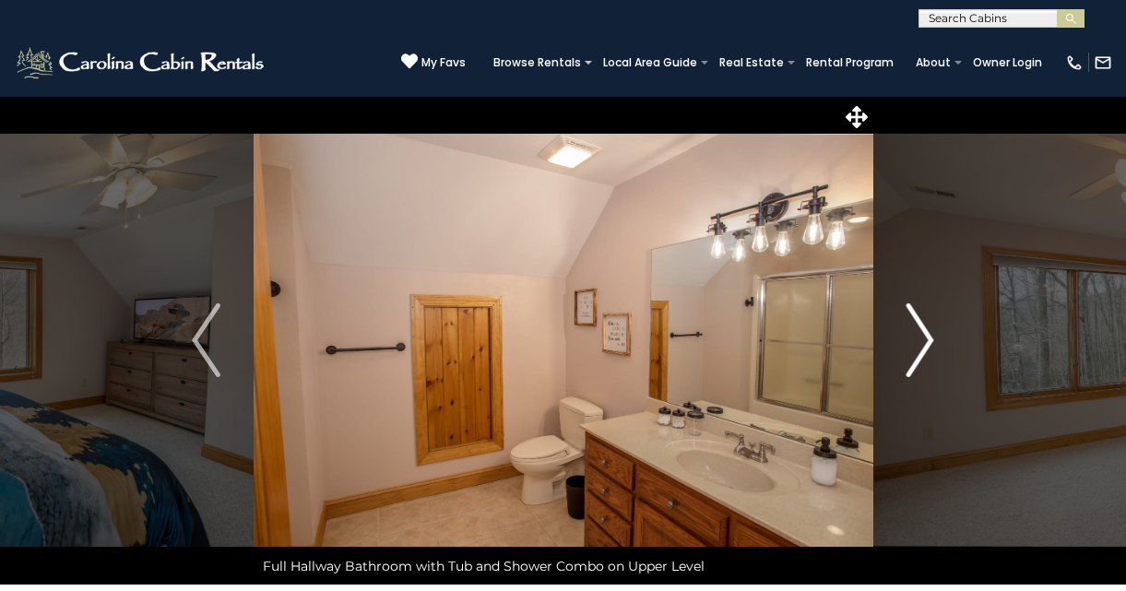
click at [927, 337] on img "Next" at bounding box center [920, 340] width 28 height 74
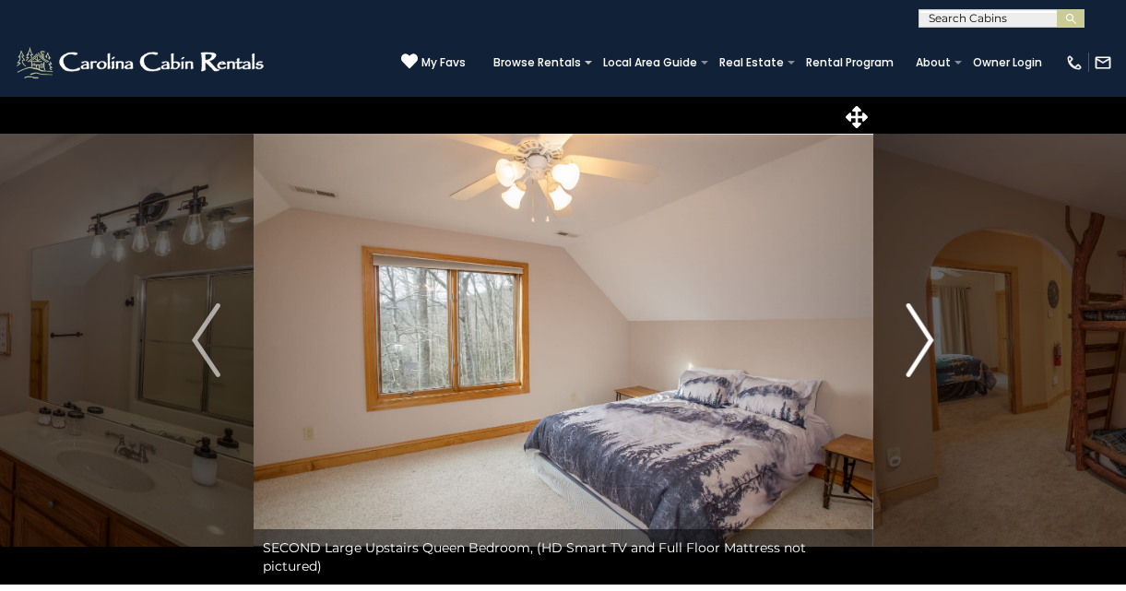
click at [927, 337] on img "Next" at bounding box center [920, 340] width 28 height 74
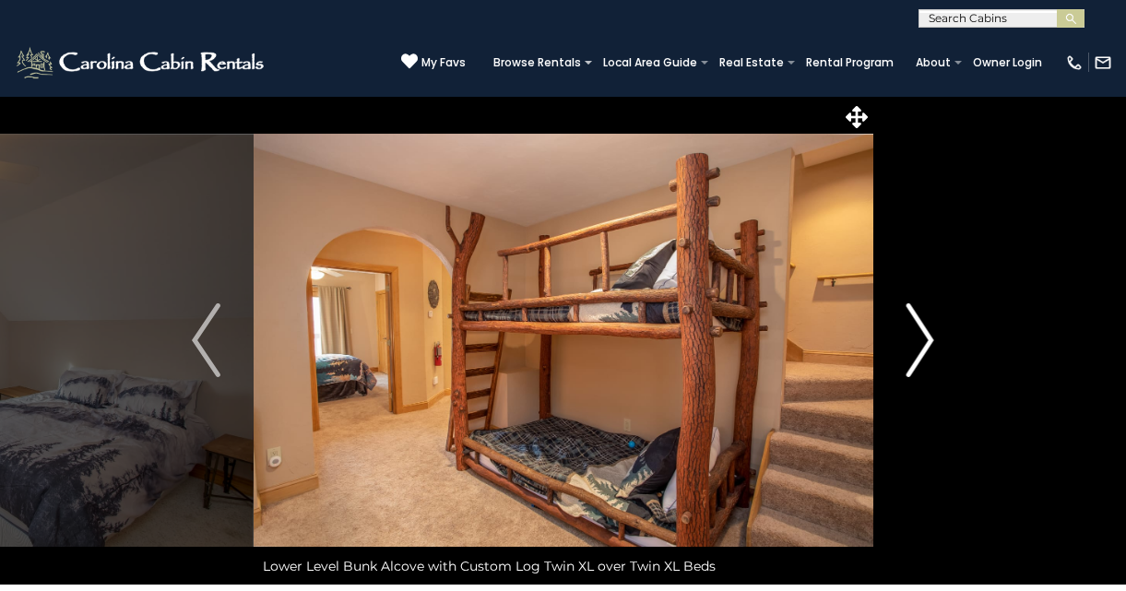
click at [927, 337] on img "Next" at bounding box center [920, 340] width 28 height 74
